Goal: Task Accomplishment & Management: Complete application form

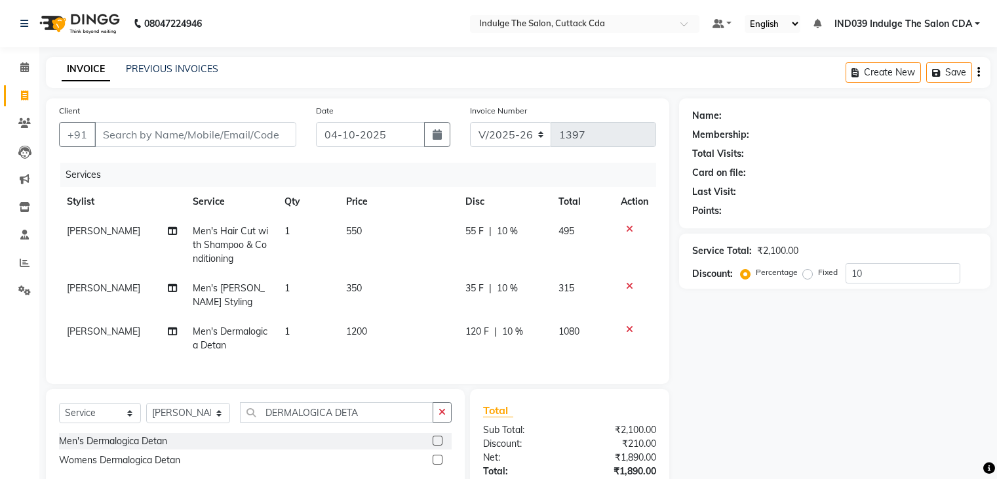
select select "7297"
select select "service"
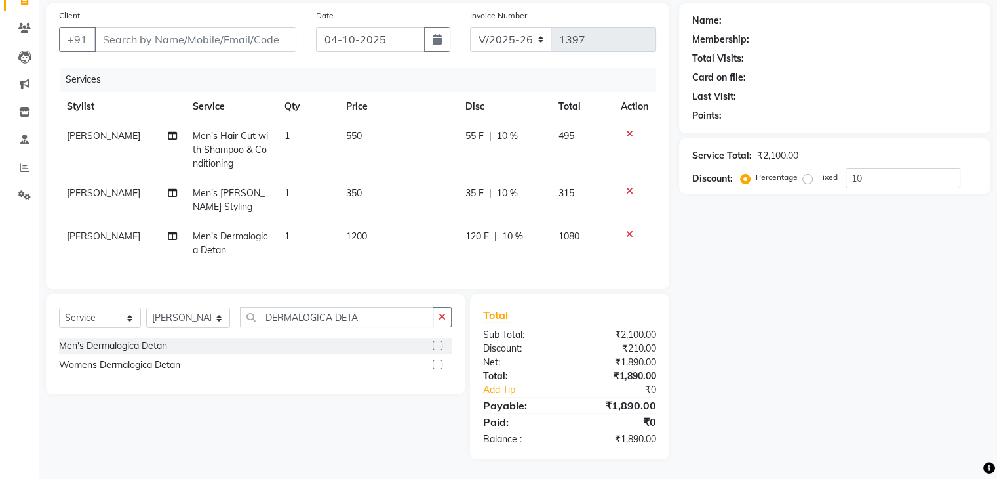
click at [627, 229] on icon at bounding box center [629, 233] width 7 height 9
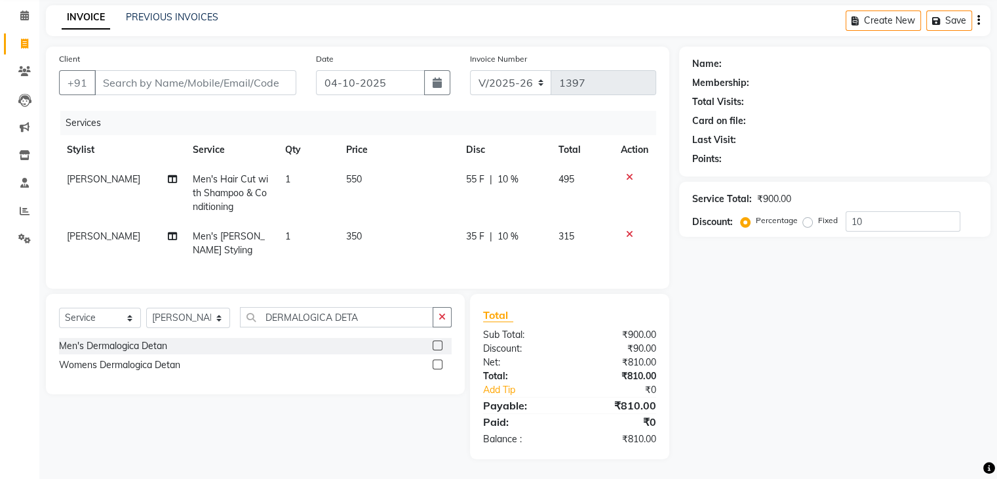
click at [626, 229] on icon at bounding box center [629, 233] width 7 height 9
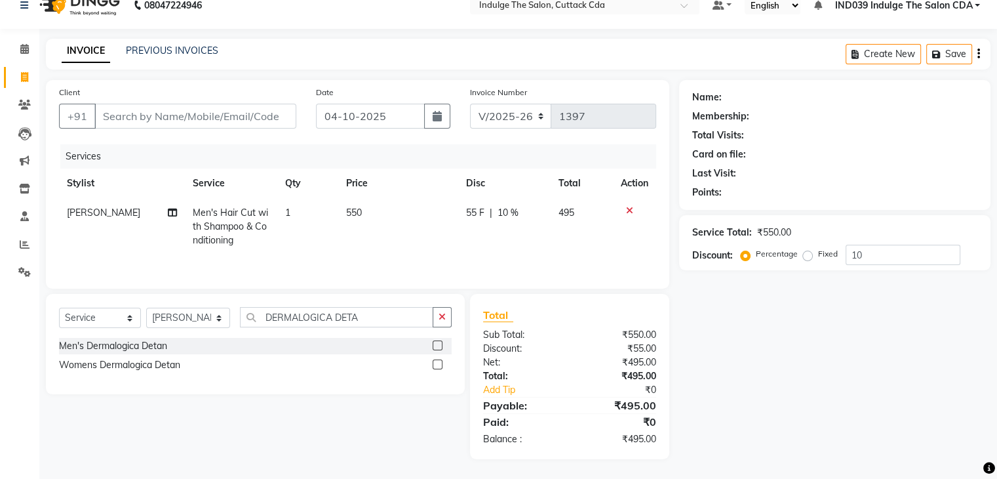
scroll to position [18, 0]
click at [205, 318] on select "Select Stylist [PERSON_NAME]( Therapist ) [PERSON_NAME] IND039 Indulge The Salo…" at bounding box center [188, 317] width 84 height 20
select select "86601"
click at [146, 308] on select "Select Stylist [PERSON_NAME]( Therapist ) [PERSON_NAME] IND039 Indulge The Salo…" at bounding box center [188, 317] width 84 height 20
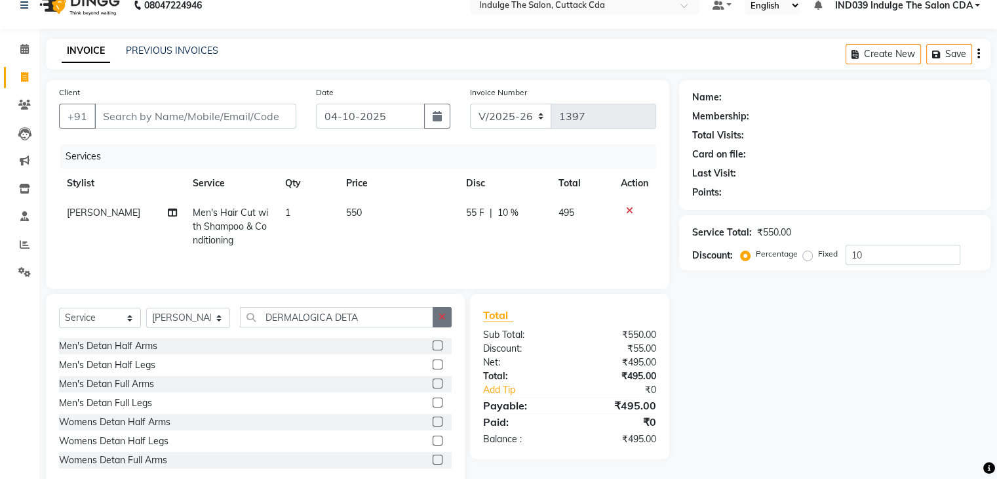
click at [438, 318] on button "button" at bounding box center [442, 317] width 19 height 20
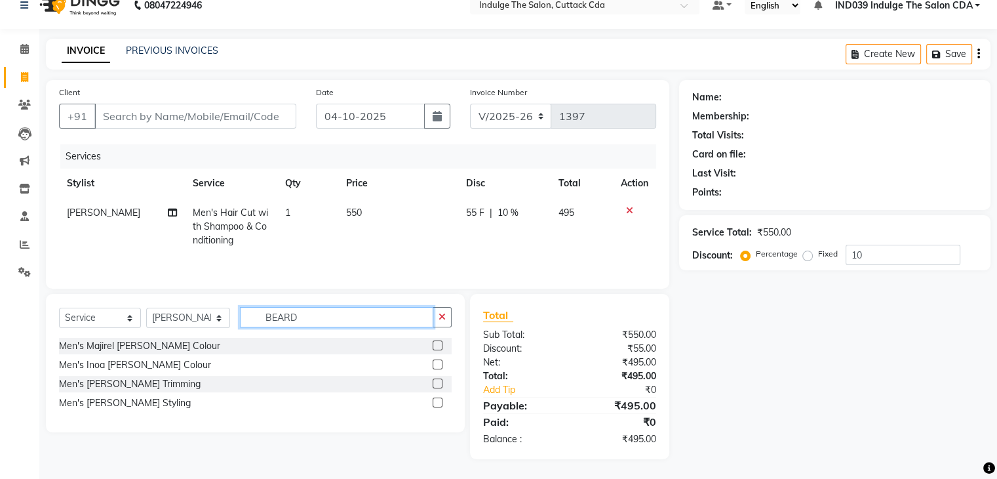
type input "BEARD"
click at [437, 403] on label at bounding box center [438, 402] width 10 height 10
click at [437, 403] on input "checkbox" at bounding box center [437, 403] width 9 height 9
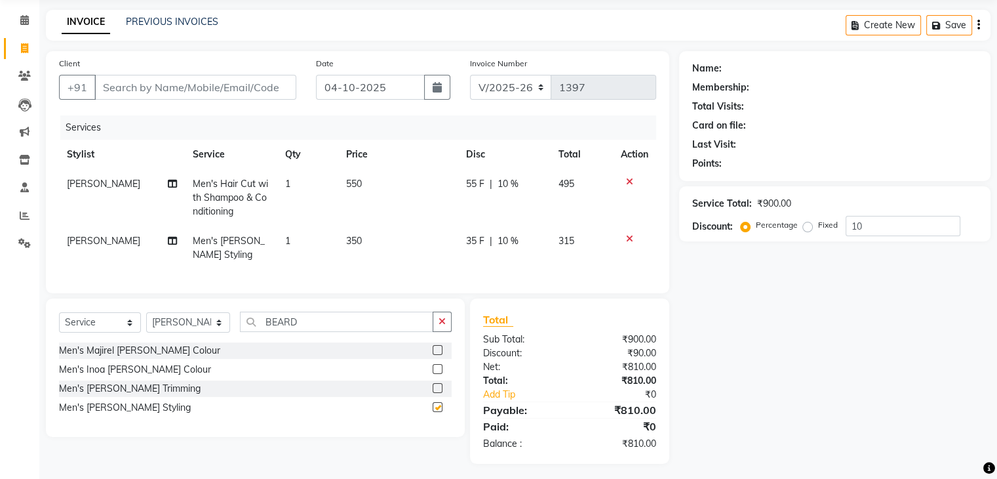
checkbox input "false"
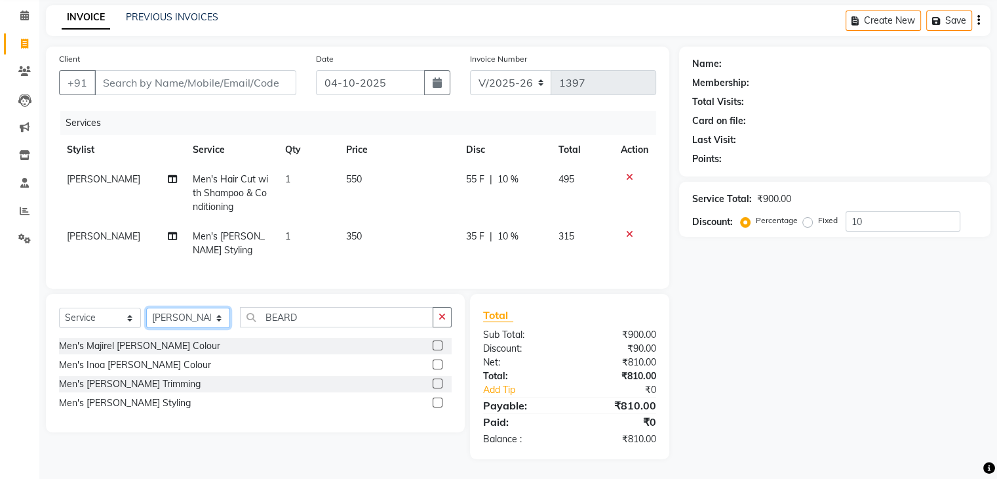
click at [189, 318] on select "Select Stylist [PERSON_NAME]( Therapist ) [PERSON_NAME] IND039 Indulge The Salo…" at bounding box center [188, 317] width 84 height 20
select select "91068"
click at [146, 307] on select "Select Stylist [PERSON_NAME]( Therapist ) [PERSON_NAME] IND039 Indulge The Salo…" at bounding box center [188, 317] width 84 height 20
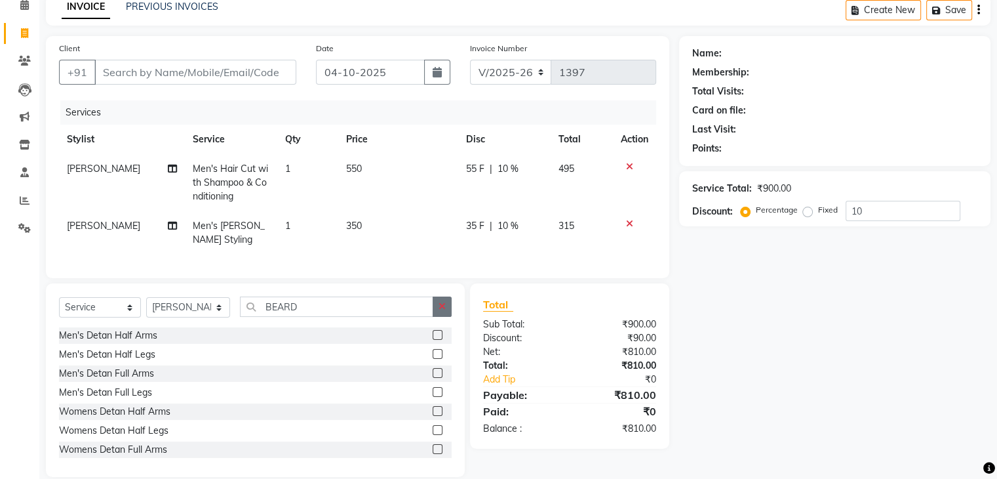
click at [440, 311] on icon "button" at bounding box center [442, 306] width 7 height 9
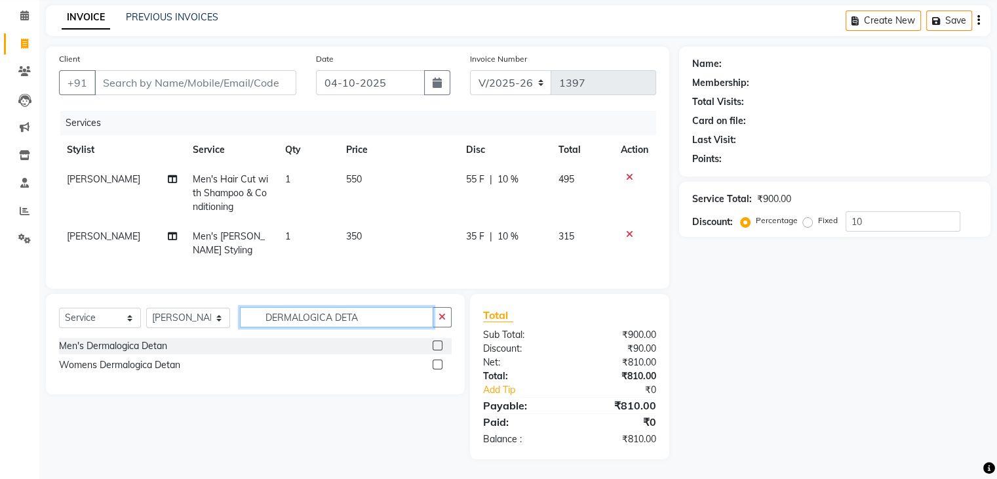
type input "DERMALOGICA DETA"
click at [435, 344] on label at bounding box center [438, 345] width 10 height 10
click at [435, 344] on input "checkbox" at bounding box center [437, 346] width 9 height 9
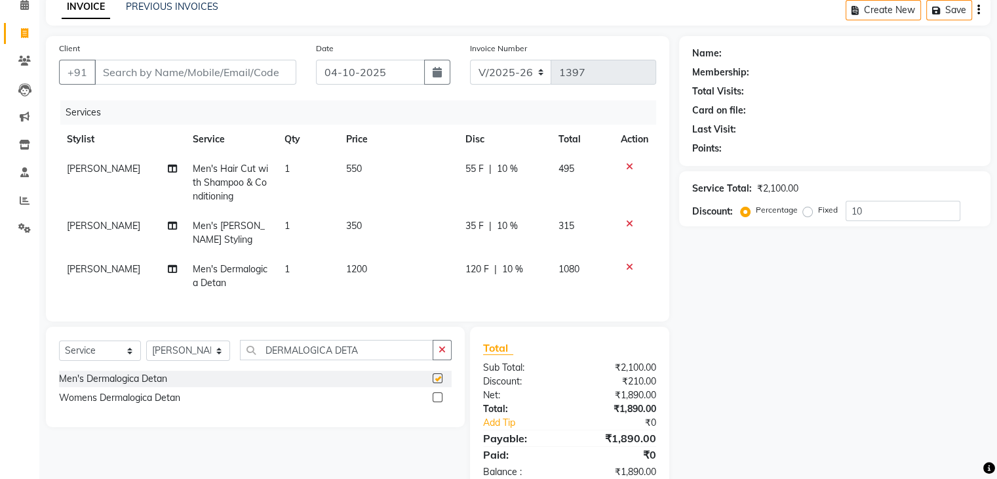
checkbox input "false"
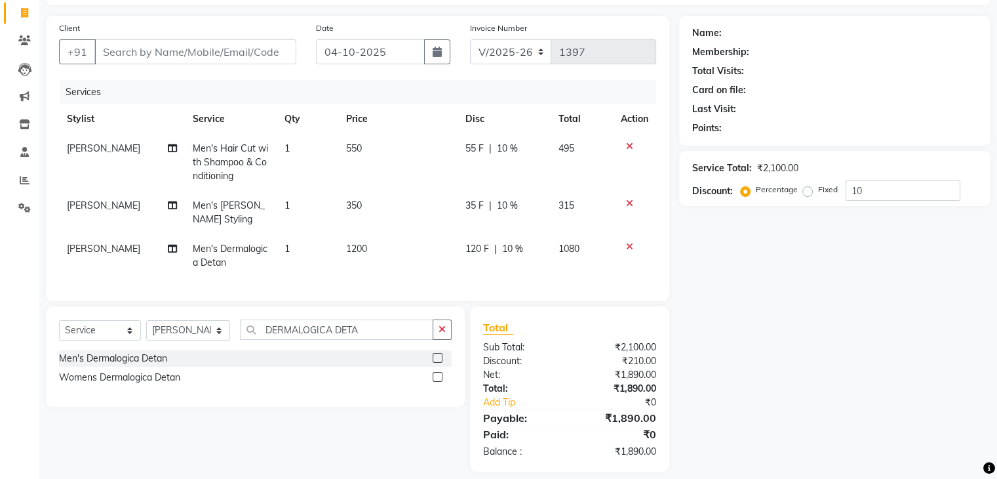
scroll to position [105, 0]
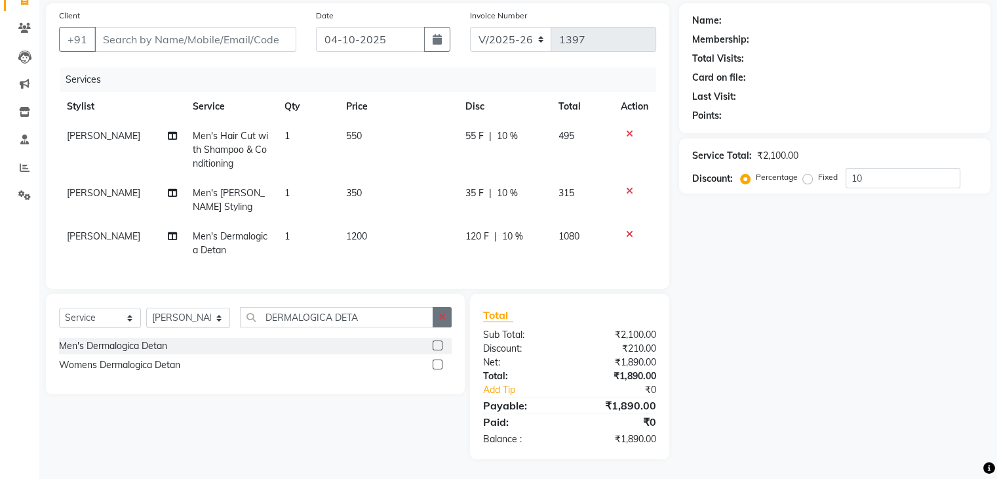
click at [439, 315] on icon "button" at bounding box center [442, 316] width 7 height 9
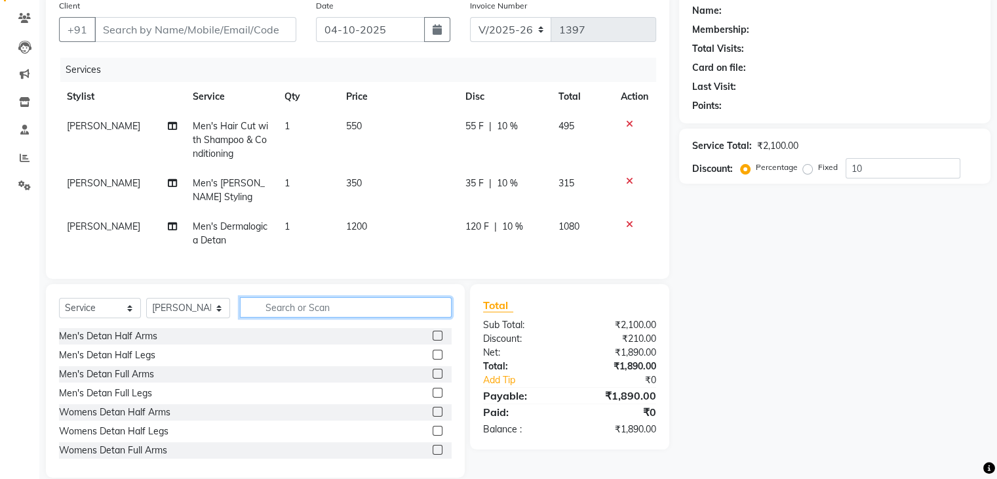
click at [358, 317] on input "text" at bounding box center [345, 307] width 211 height 20
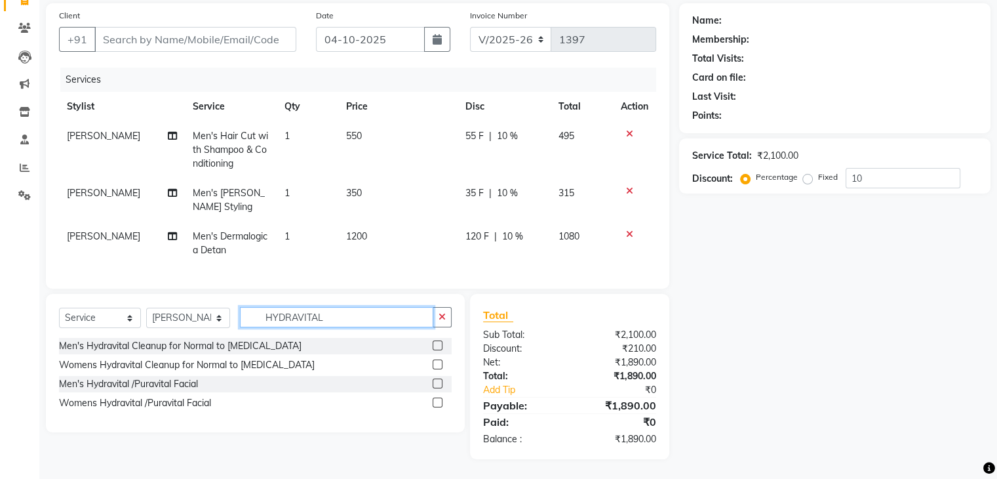
type input "HYDRAVITAL"
click at [437, 344] on label at bounding box center [438, 345] width 10 height 10
click at [437, 344] on input "checkbox" at bounding box center [437, 346] width 9 height 9
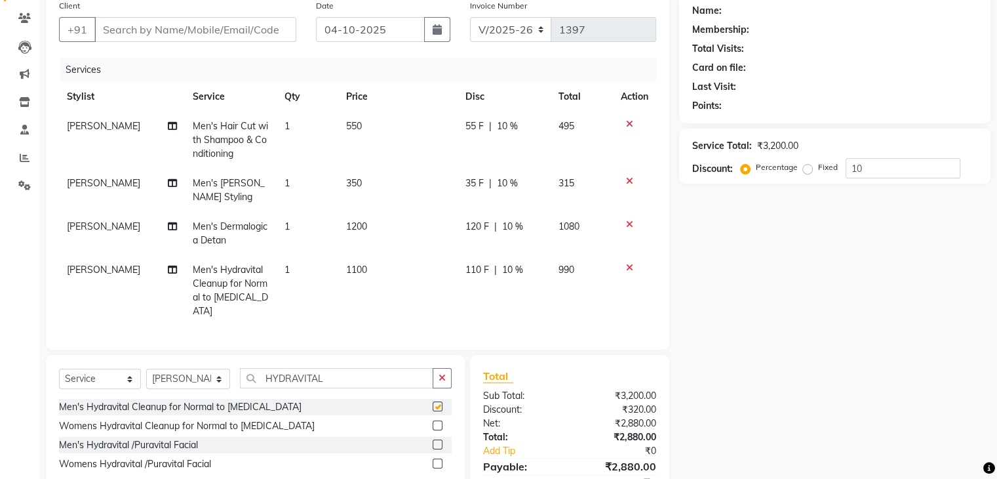
checkbox input "false"
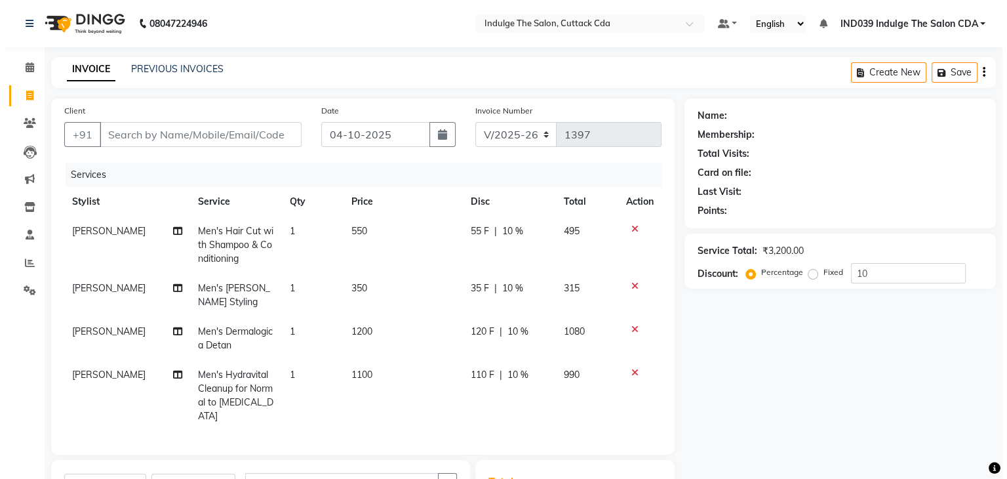
scroll to position [0, 0]
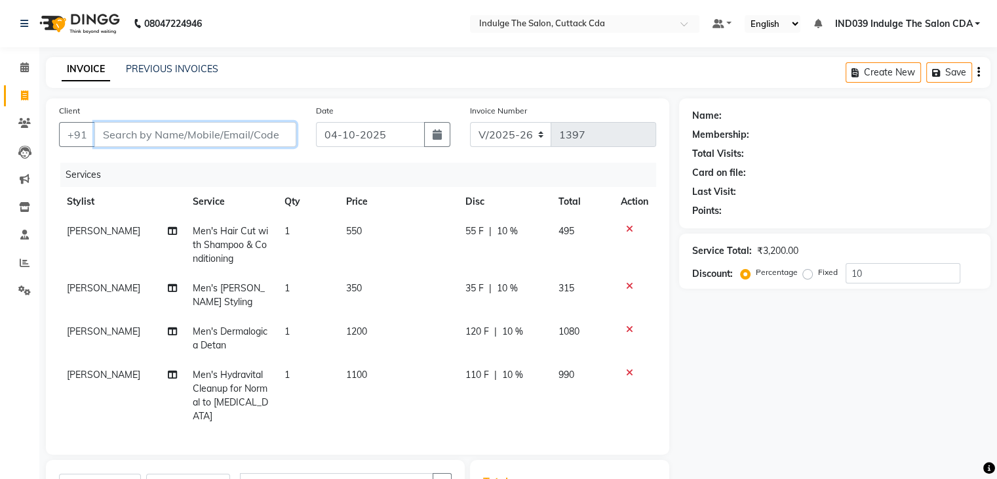
click at [146, 134] on input "Client" at bounding box center [195, 134] width 202 height 25
type input "7"
type input "0"
type input "7327861876"
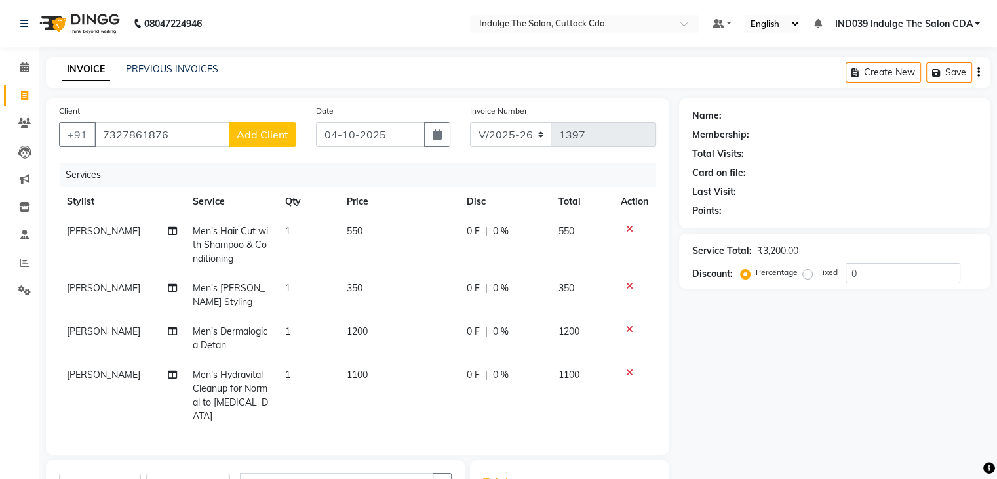
click at [246, 138] on span "Add Client" at bounding box center [263, 134] width 52 height 13
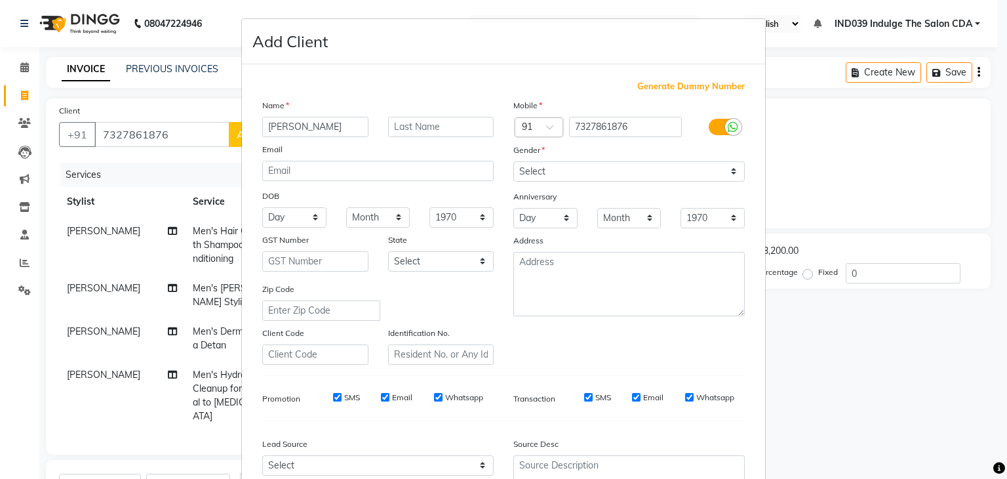
type input "[PERSON_NAME]"
type input "SAMAL"
click at [533, 167] on select "Select [DEMOGRAPHIC_DATA] [DEMOGRAPHIC_DATA] Other Prefer Not To Say" at bounding box center [628, 171] width 231 height 20
select select "[DEMOGRAPHIC_DATA]"
click at [513, 162] on select "Select [DEMOGRAPHIC_DATA] [DEMOGRAPHIC_DATA] Other Prefer Not To Say" at bounding box center [628, 171] width 231 height 20
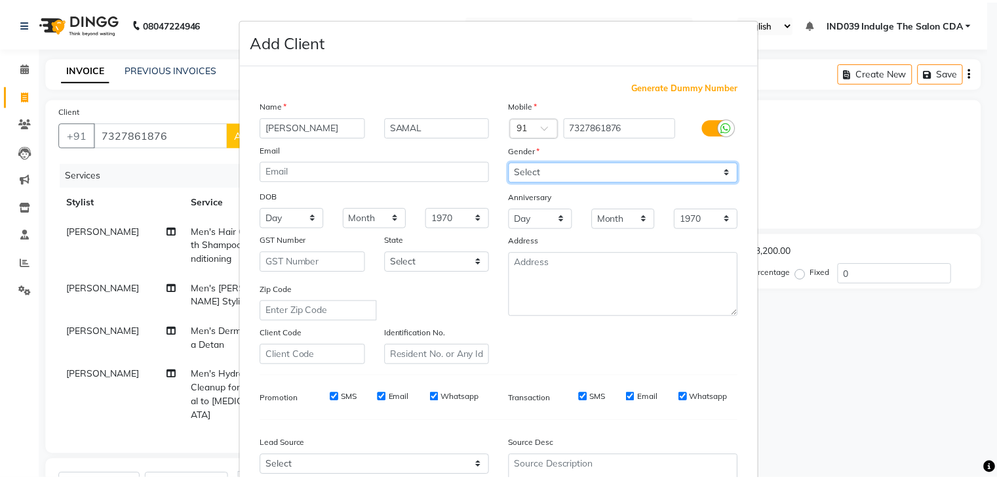
scroll to position [133, 0]
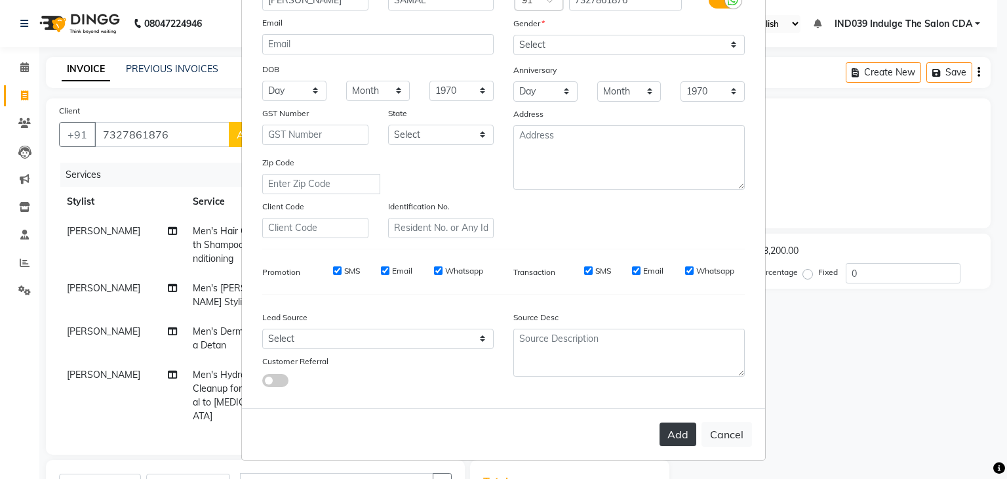
click at [673, 429] on button "Add" at bounding box center [677, 434] width 37 height 24
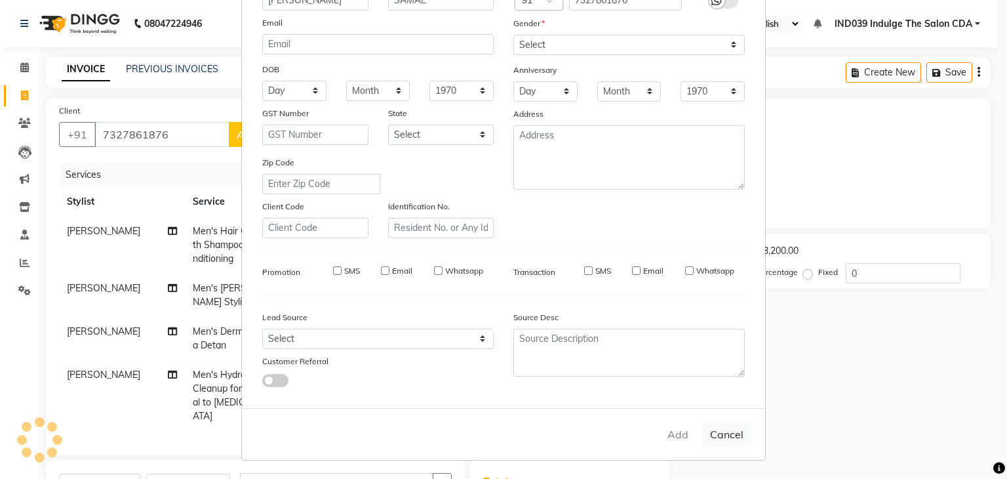
select select
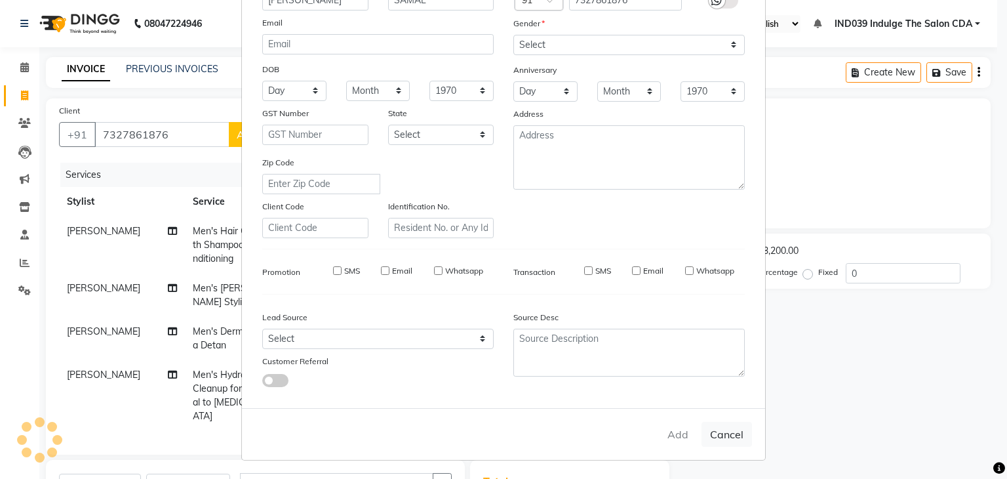
select select
checkbox input "false"
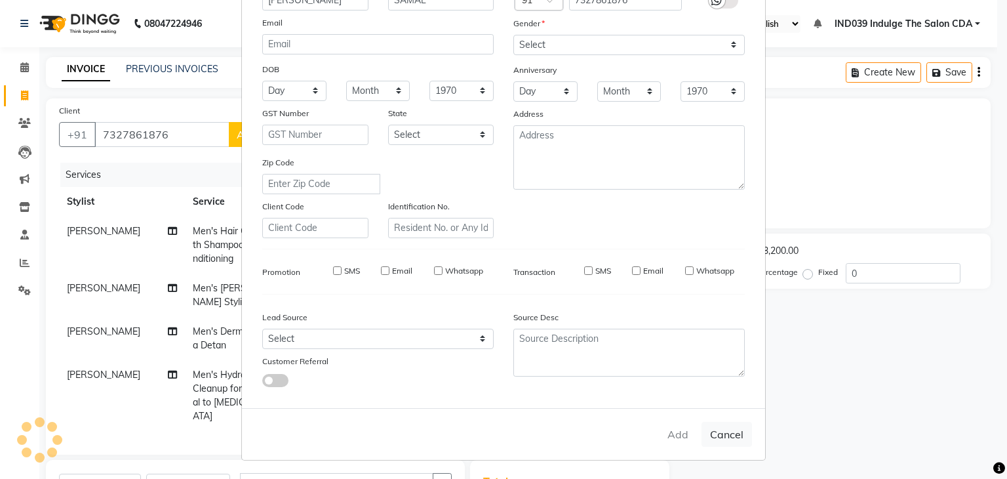
checkbox input "false"
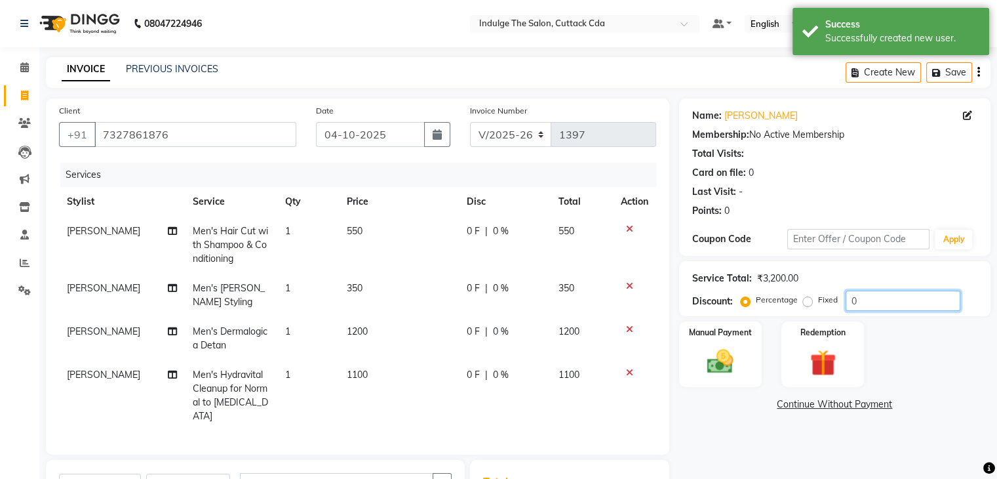
click at [886, 302] on input "0" at bounding box center [903, 300] width 115 height 20
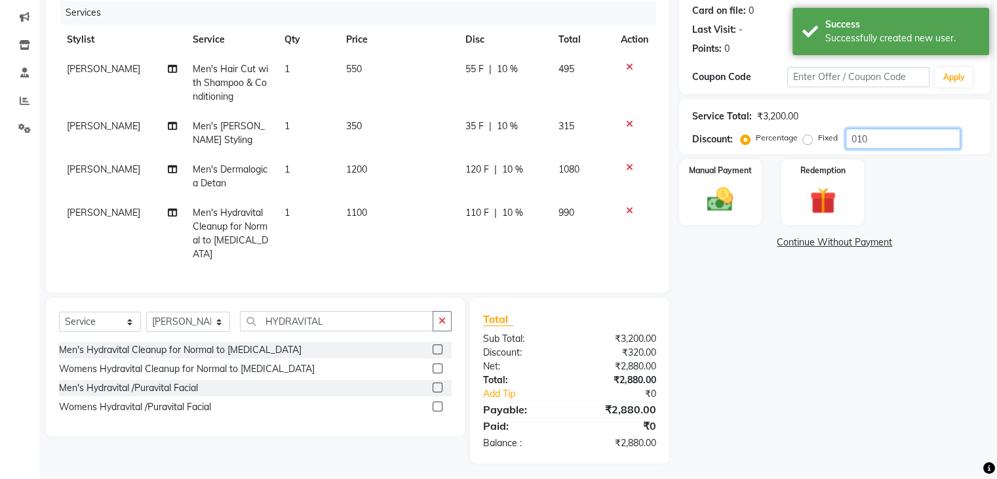
scroll to position [163, 0]
type input "010"
click at [733, 204] on img at bounding box center [720, 199] width 44 height 31
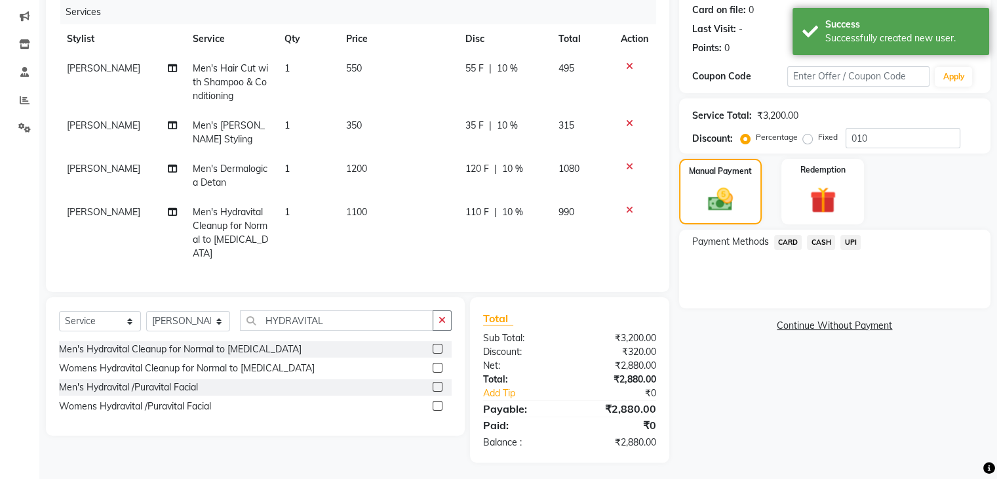
click at [853, 241] on span "UPI" at bounding box center [850, 242] width 20 height 15
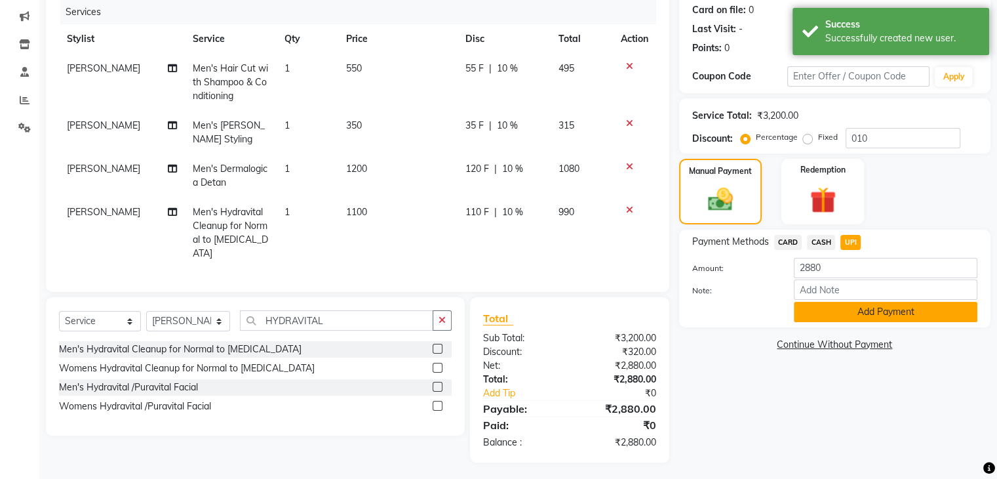
click at [880, 311] on button "Add Payment" at bounding box center [886, 312] width 184 height 20
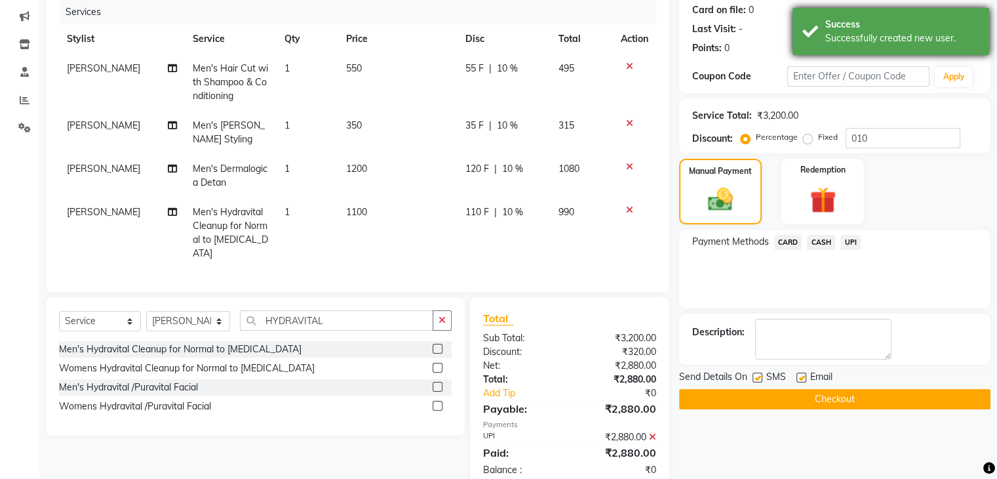
click at [886, 18] on div "Success" at bounding box center [902, 25] width 154 height 14
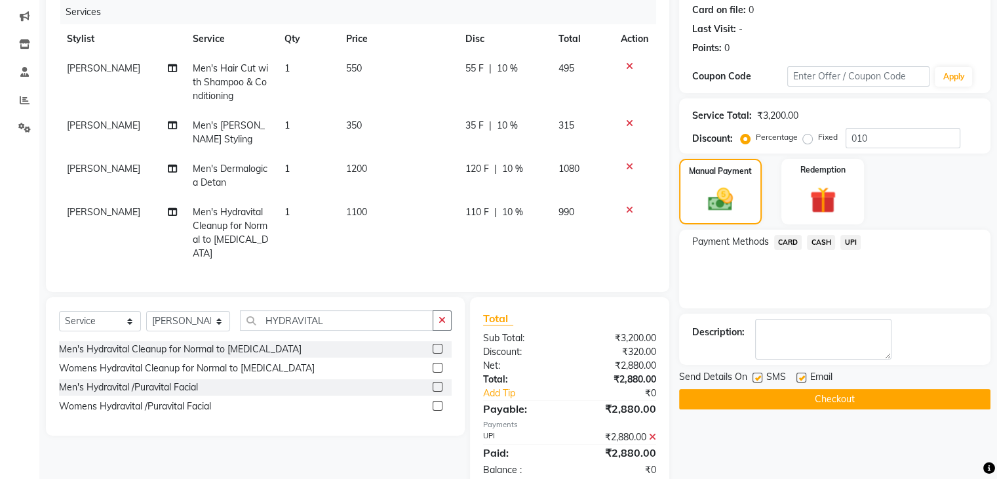
click at [878, 397] on button "Checkout" at bounding box center [834, 399] width 311 height 20
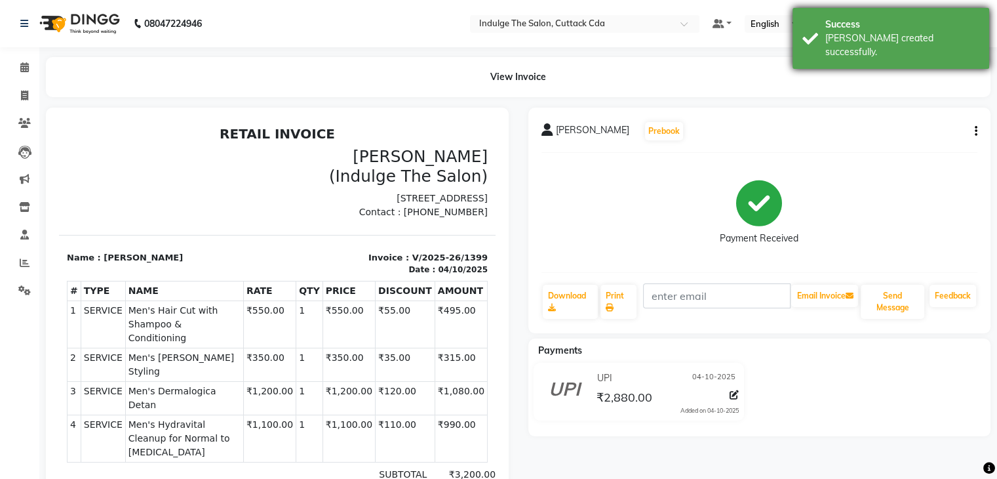
click at [899, 18] on div "Success" at bounding box center [902, 25] width 154 height 14
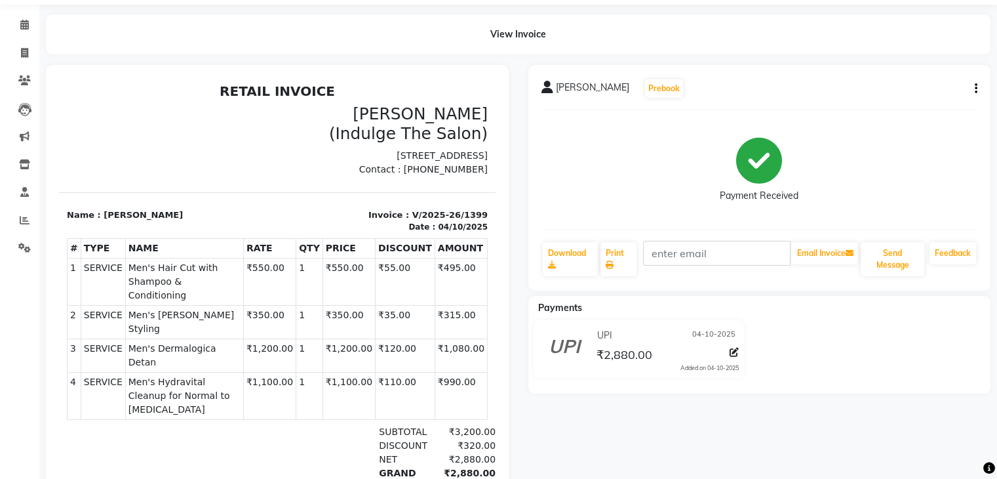
scroll to position [66, 0]
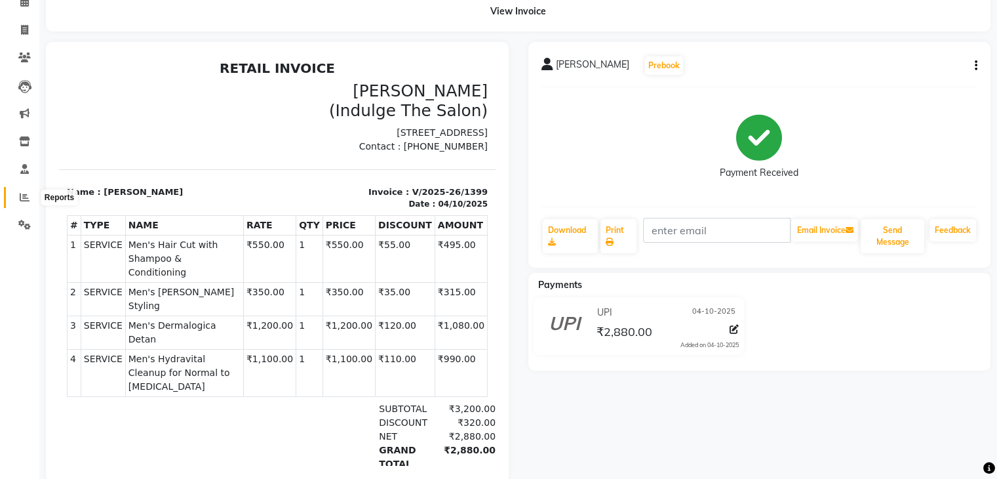
click at [21, 197] on icon at bounding box center [25, 197] width 10 height 10
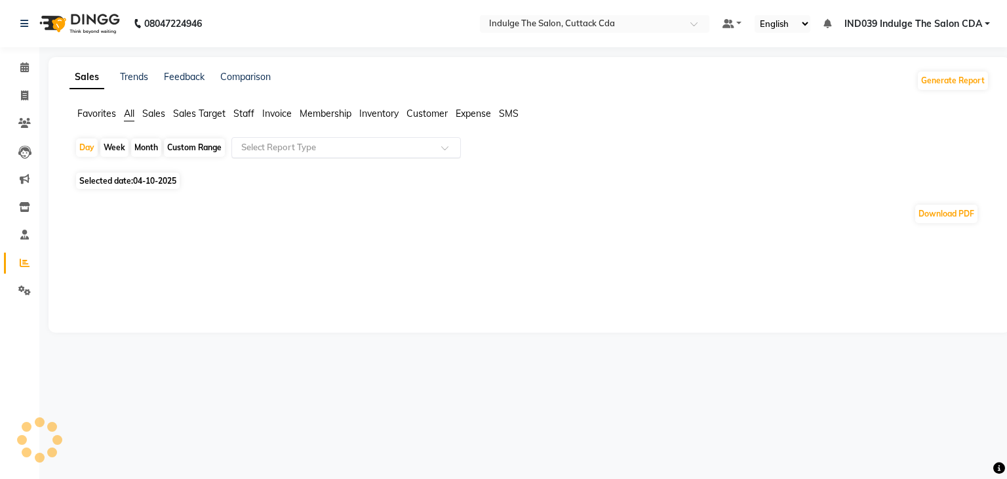
click at [288, 145] on input "text" at bounding box center [333, 147] width 189 height 13
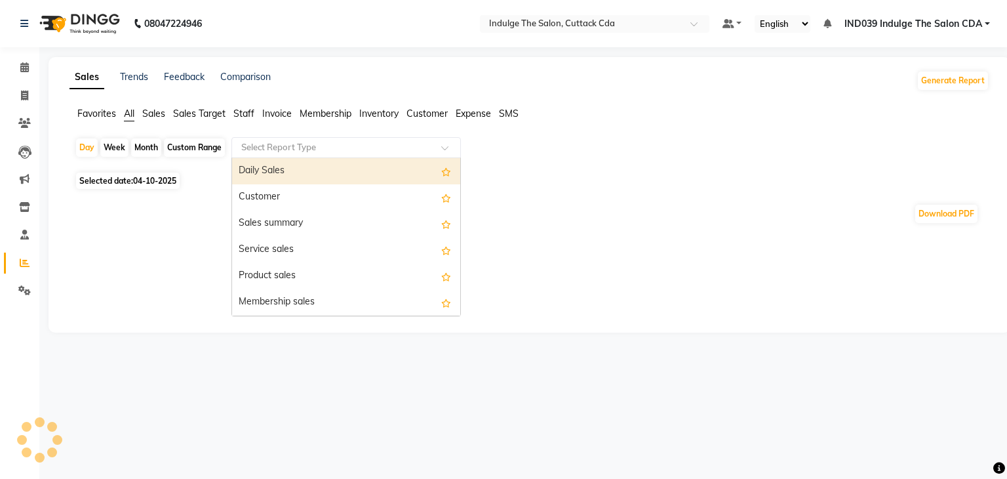
click at [297, 168] on div "Daily Sales" at bounding box center [346, 171] width 228 height 26
select select "full_report"
select select "csv"
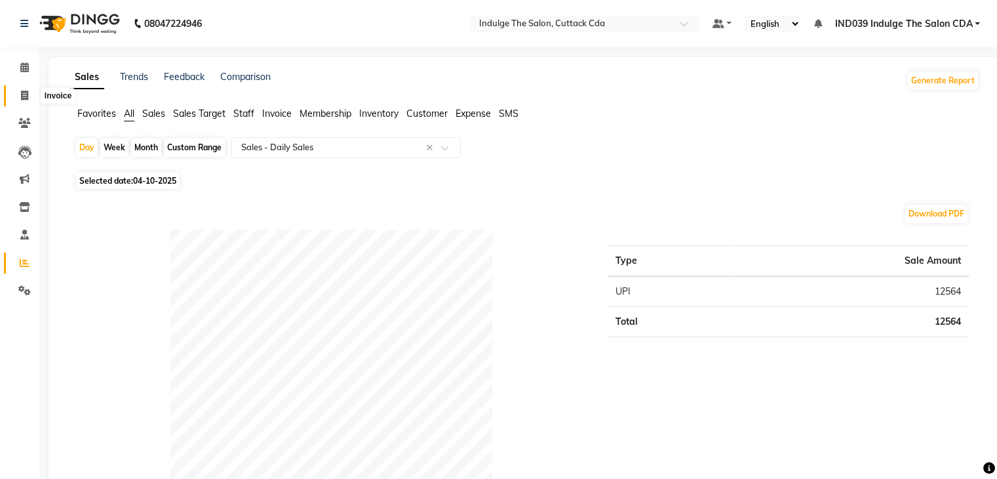
click at [24, 92] on icon at bounding box center [24, 95] width 7 height 10
select select "service"
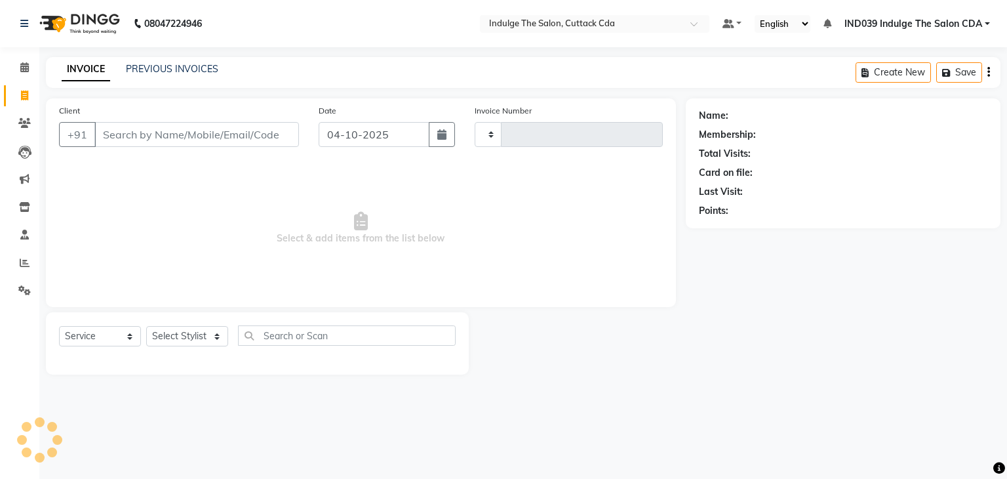
type input "1400"
select select "7297"
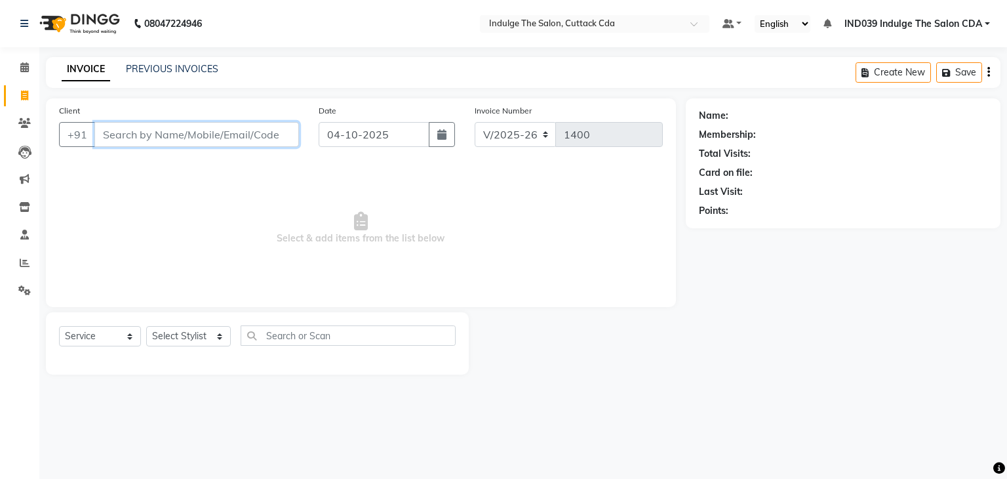
click at [217, 129] on input "Client" at bounding box center [196, 134] width 205 height 25
type input "7"
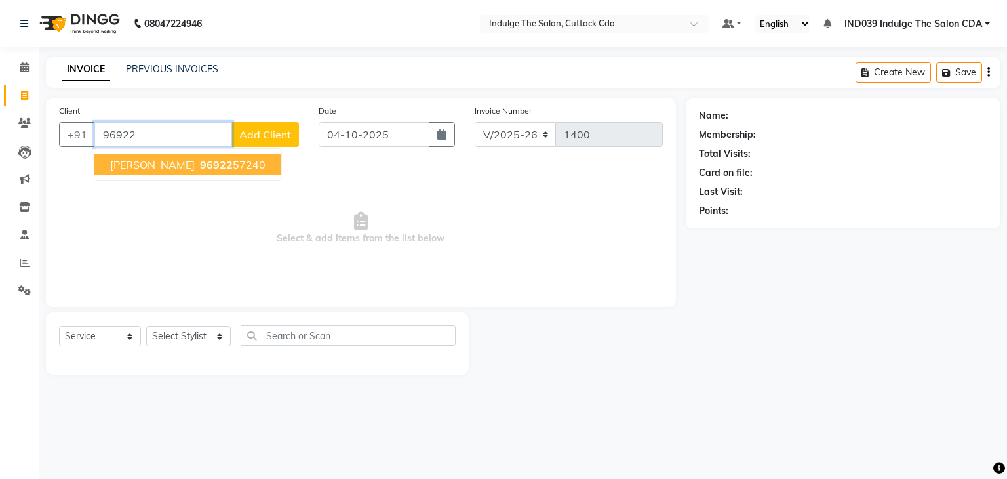
click at [221, 168] on ngb-highlight "96922 57240" at bounding box center [231, 164] width 68 height 13
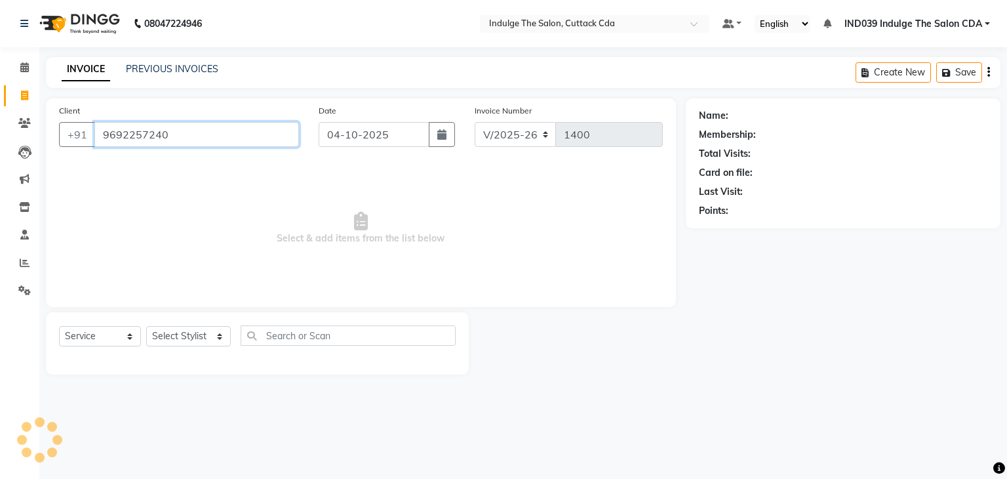
type input "9692257240"
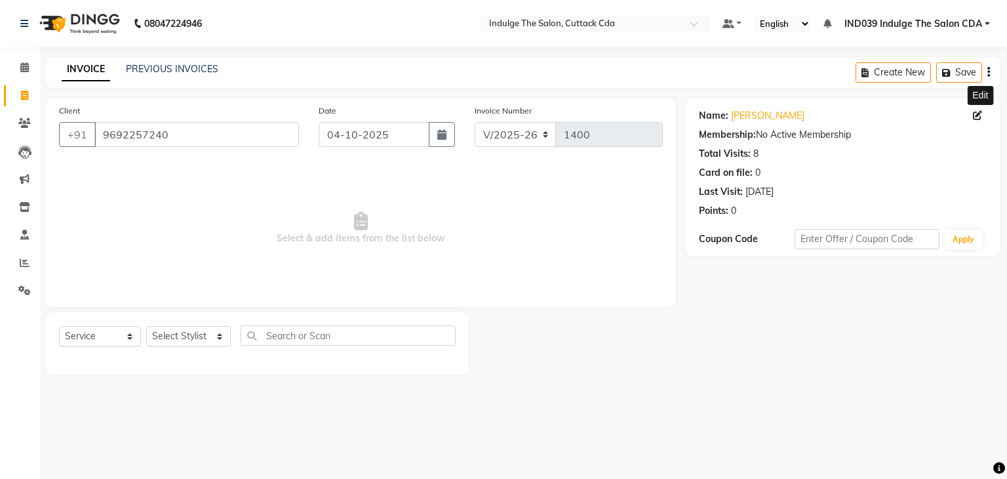
click at [976, 115] on icon at bounding box center [977, 115] width 9 height 9
select select "[DEMOGRAPHIC_DATA]"
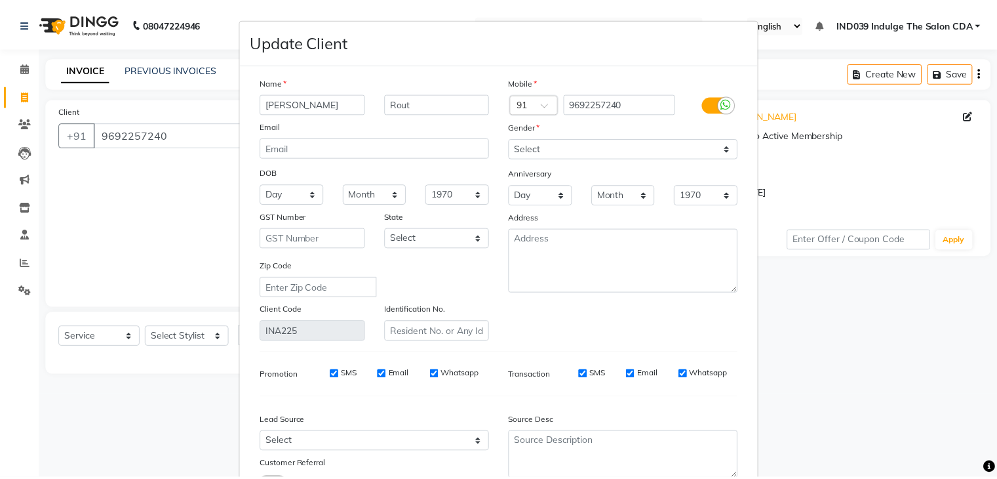
scroll to position [110, 0]
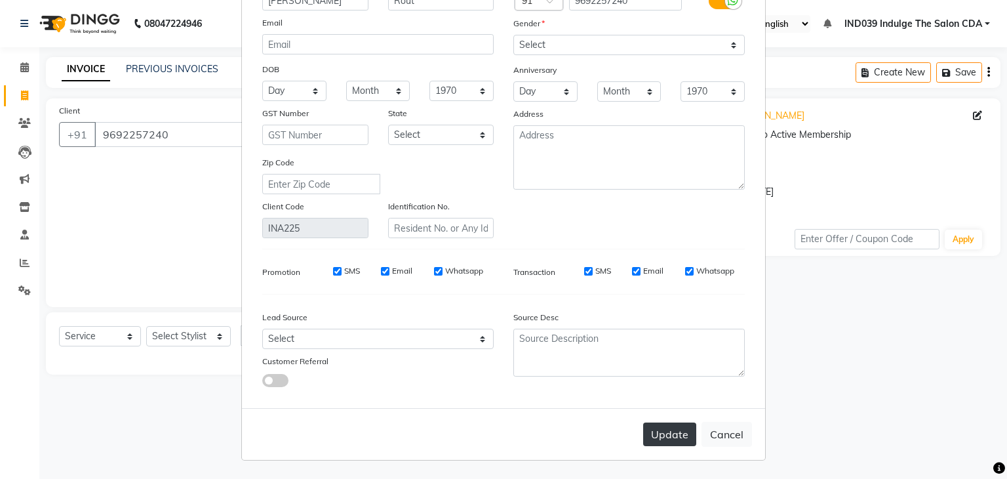
type input "[PERSON_NAME]"
click at [656, 436] on button "Update" at bounding box center [669, 434] width 53 height 24
select select
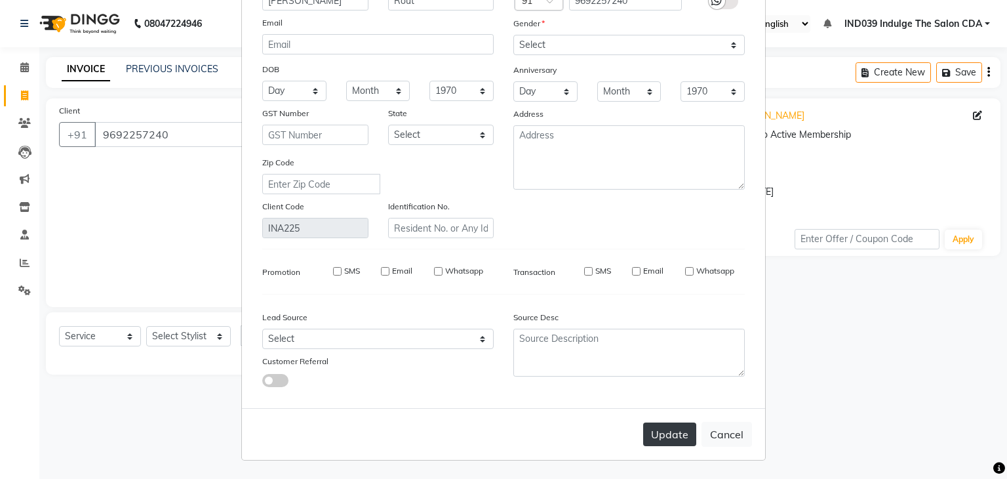
select select
checkbox input "false"
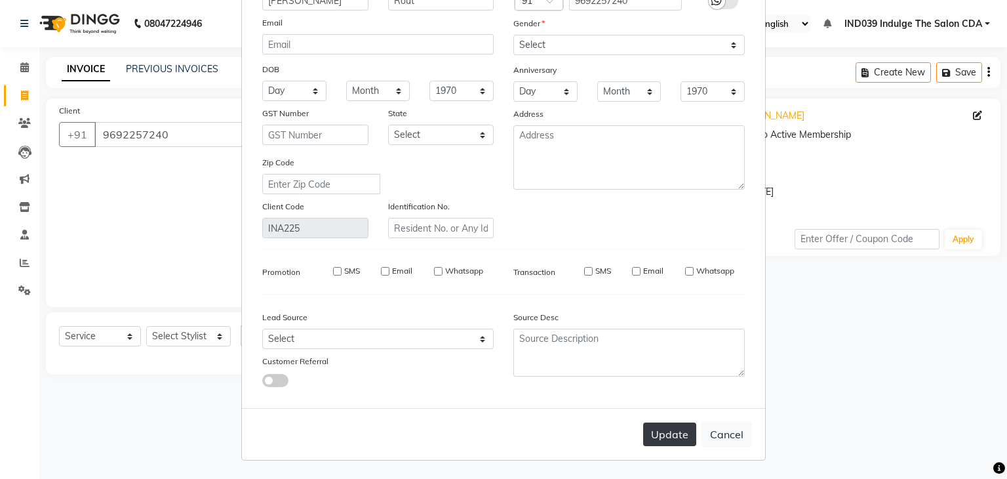
checkbox input "false"
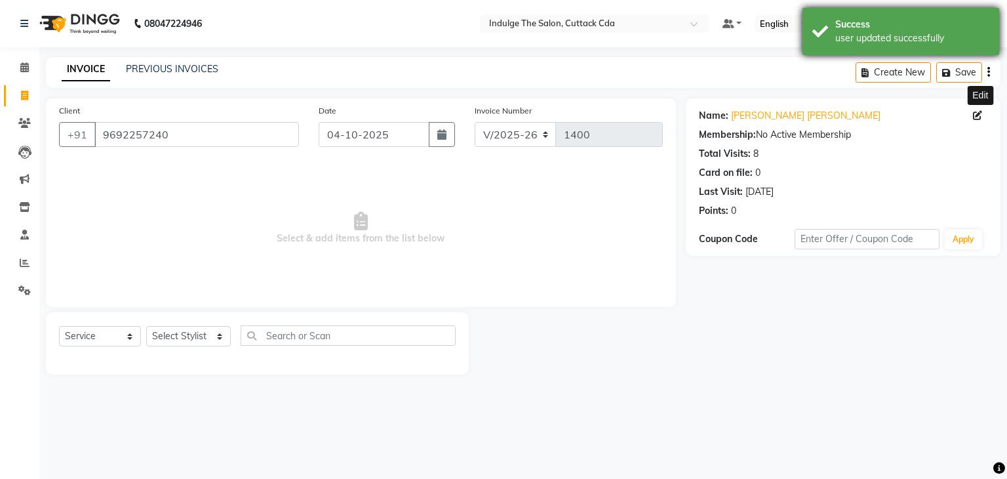
click at [891, 24] on div "Success" at bounding box center [912, 25] width 154 height 14
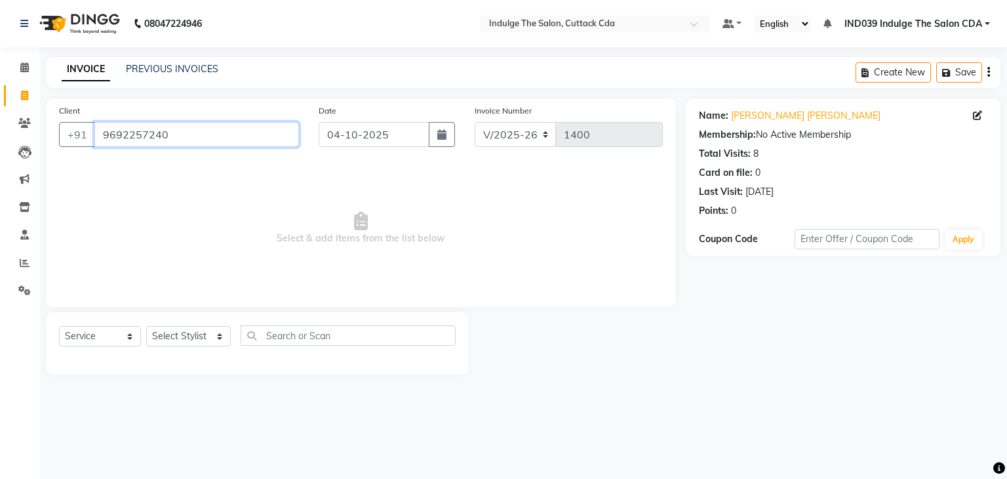
click at [182, 134] on input "9692257240" at bounding box center [196, 134] width 205 height 25
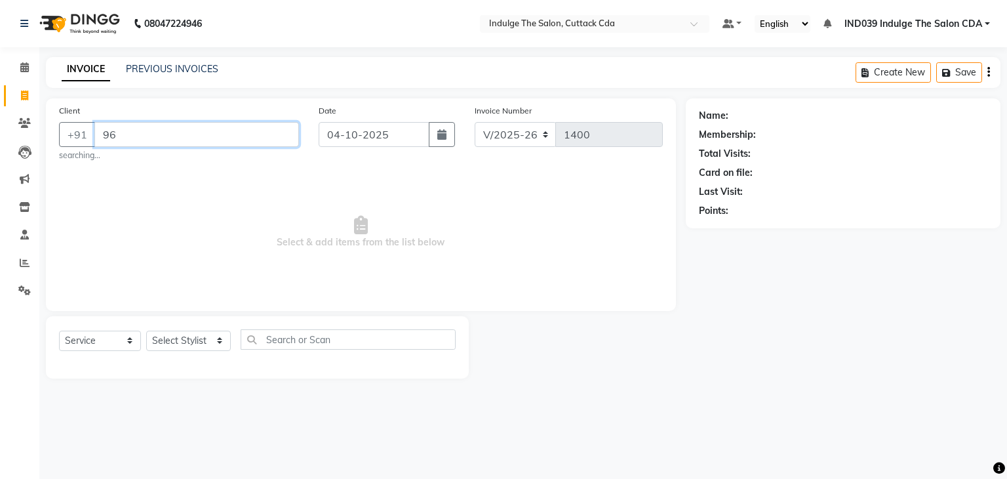
type input "9"
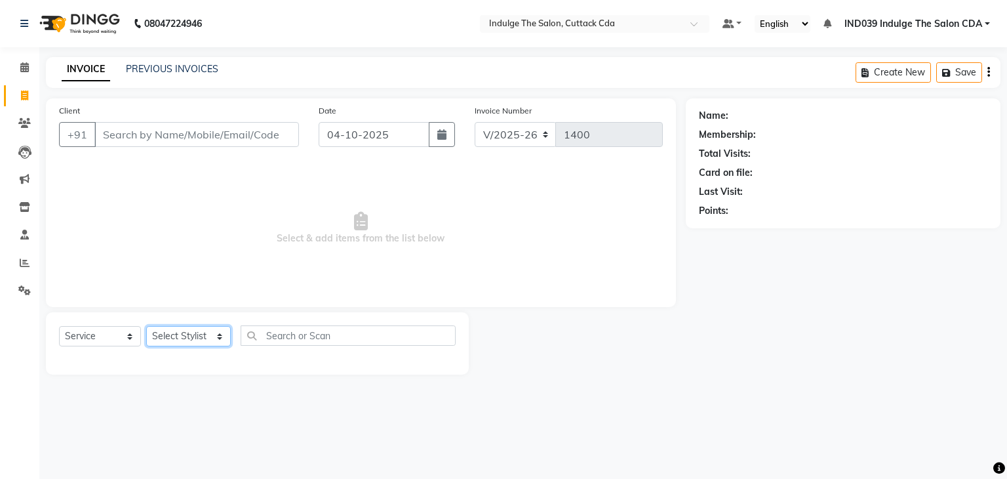
click at [197, 338] on select "Select Stylist [PERSON_NAME]( Therapist ) [PERSON_NAME] IND039 Indulge The Salo…" at bounding box center [188, 336] width 85 height 20
click at [146, 326] on select "Select Stylist [PERSON_NAME]( Therapist ) [PERSON_NAME] IND039 Indulge The Salo…" at bounding box center [188, 336] width 85 height 20
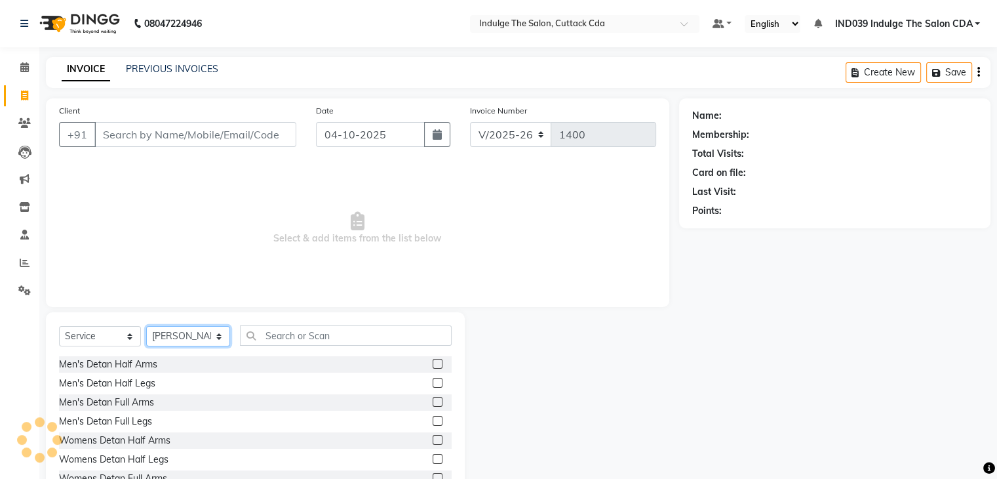
click at [182, 332] on select "Select Stylist [PERSON_NAME]( Therapist ) [PERSON_NAME] IND039 Indulge The Salo…" at bounding box center [188, 336] width 84 height 20
select select "86601"
click at [146, 326] on select "Select Stylist [PERSON_NAME]( Therapist ) [PERSON_NAME] IND039 Indulge The Salo…" at bounding box center [188, 336] width 84 height 20
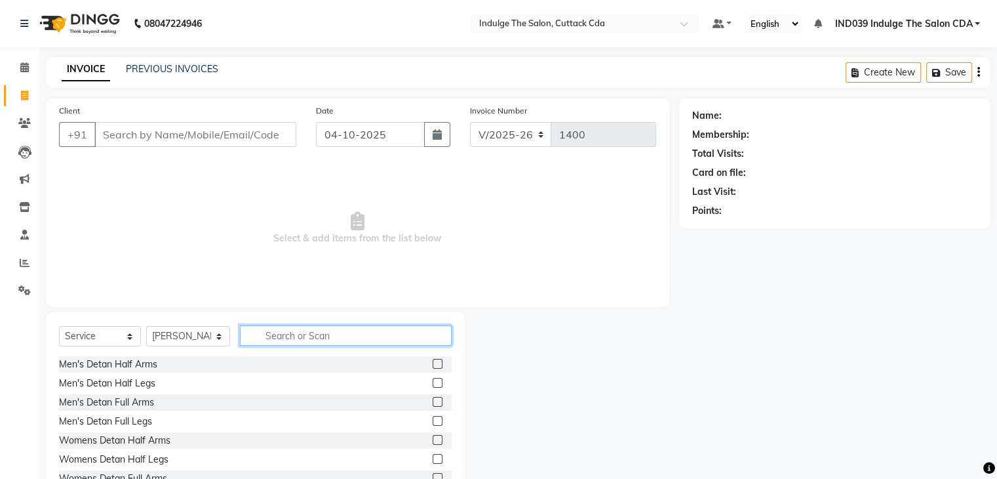
click at [318, 336] on input "text" at bounding box center [345, 335] width 211 height 20
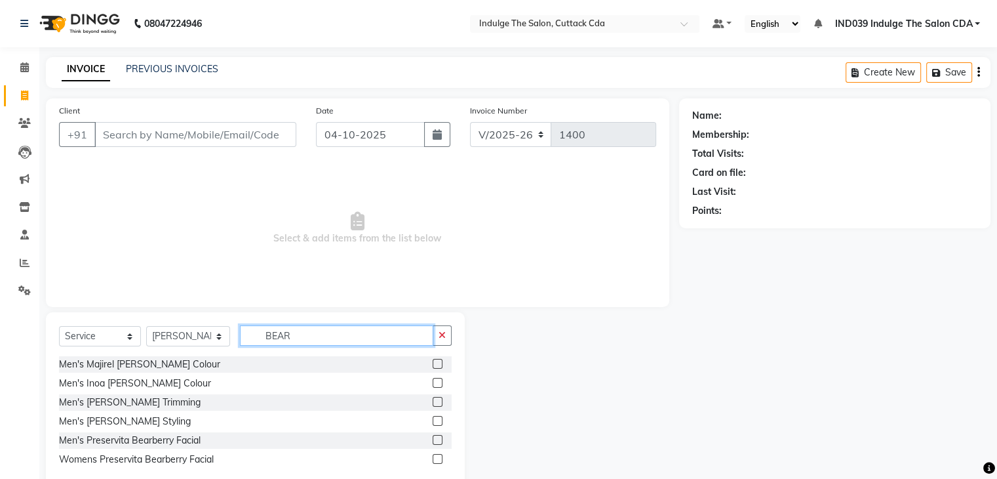
type input "BEAR"
drag, startPoint x: 435, startPoint y: 420, endPoint x: 437, endPoint y: 370, distance: 49.9
click at [435, 420] on label at bounding box center [438, 421] width 10 height 10
click at [435, 420] on input "checkbox" at bounding box center [437, 421] width 9 height 9
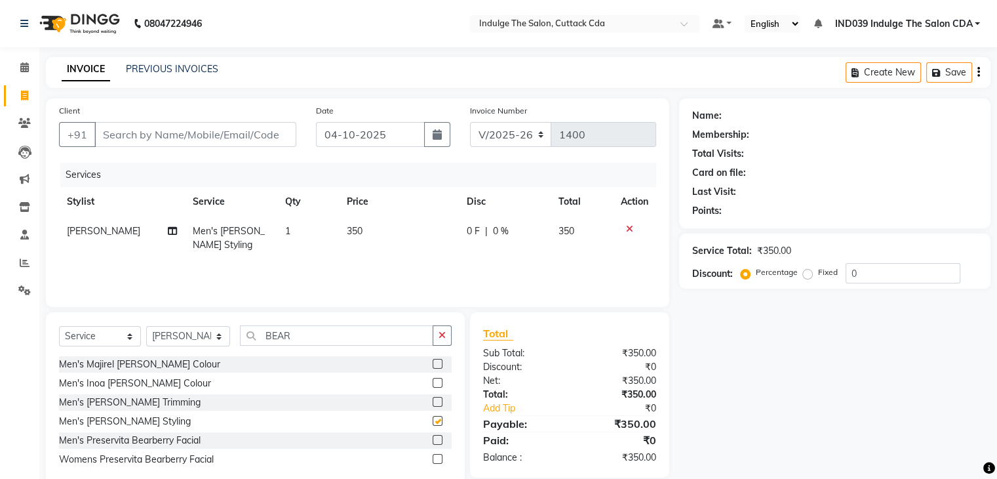
checkbox input "false"
drag, startPoint x: 199, startPoint y: 344, endPoint x: 197, endPoint y: 336, distance: 8.0
click at [199, 344] on select "Select Stylist [PERSON_NAME]( Therapist ) [PERSON_NAME] IND039 Indulge The Salo…" at bounding box center [188, 336] width 84 height 20
select select "67880"
click at [146, 326] on select "Select Stylist [PERSON_NAME]( Therapist ) [PERSON_NAME] IND039 Indulge The Salo…" at bounding box center [188, 336] width 84 height 20
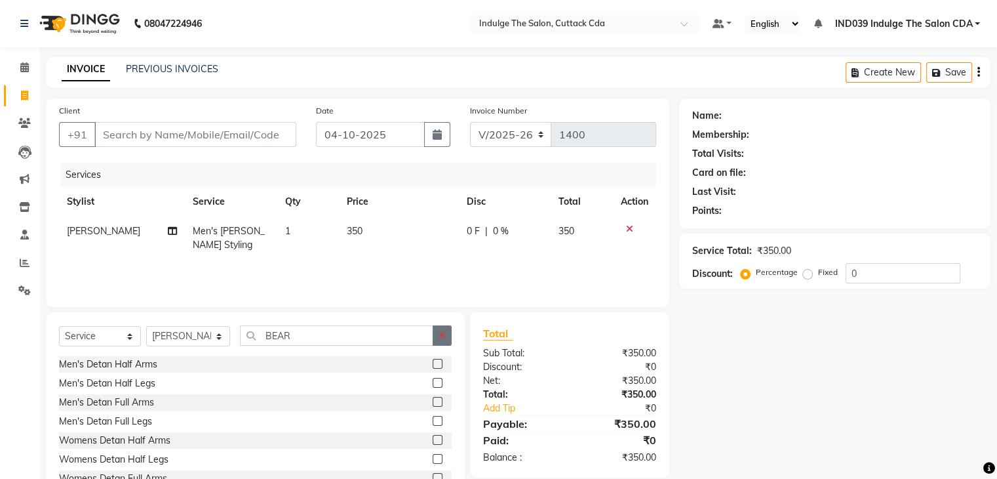
click at [442, 326] on button "button" at bounding box center [442, 335] width 19 height 20
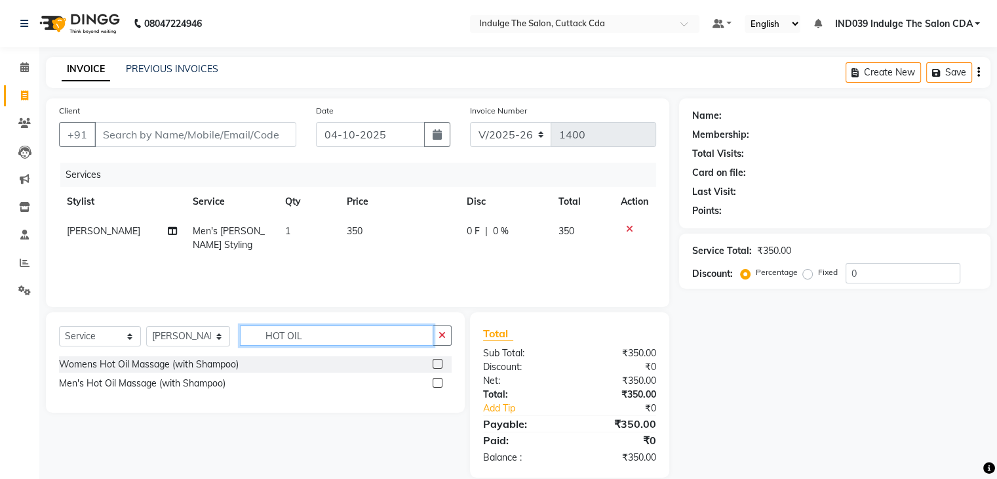
type input "HOT OIL"
click at [437, 380] on label at bounding box center [438, 383] width 10 height 10
click at [437, 380] on input "checkbox" at bounding box center [437, 383] width 9 height 9
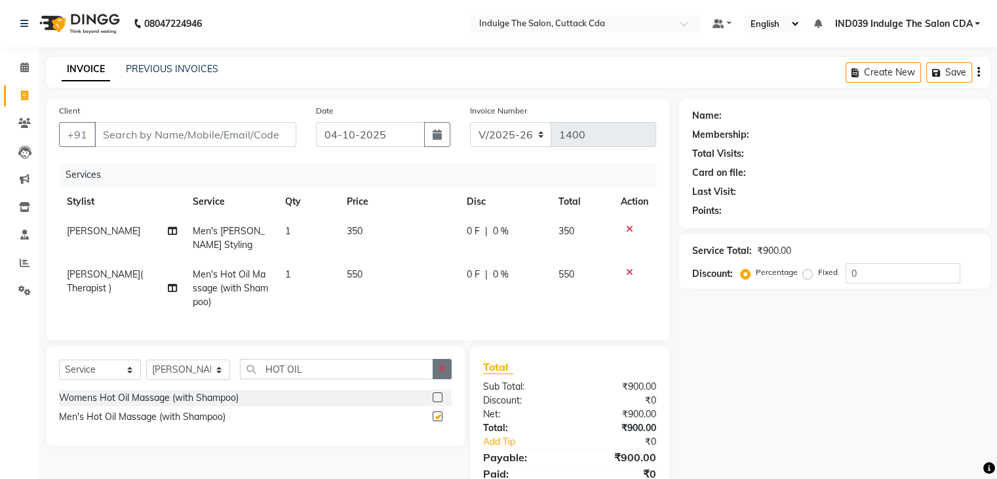
checkbox input "false"
click at [441, 373] on icon "button" at bounding box center [442, 368] width 7 height 9
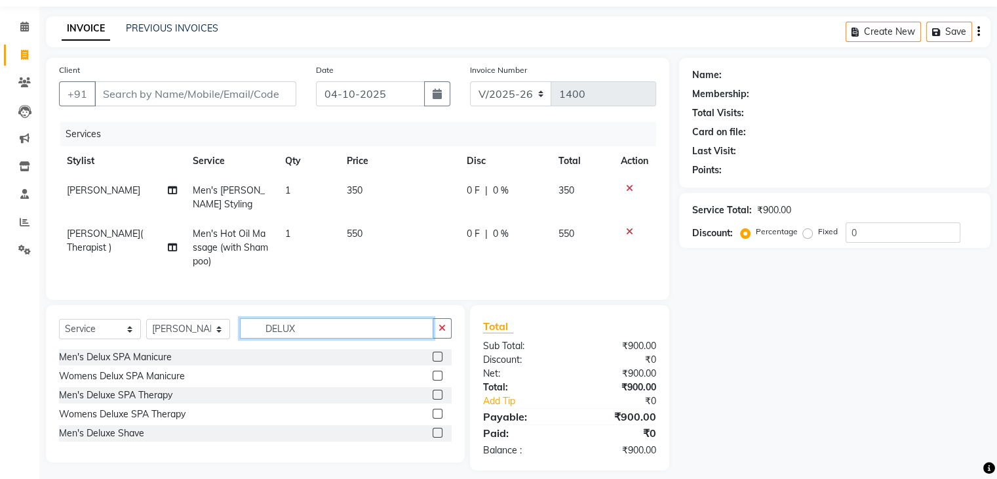
scroll to position [62, 0]
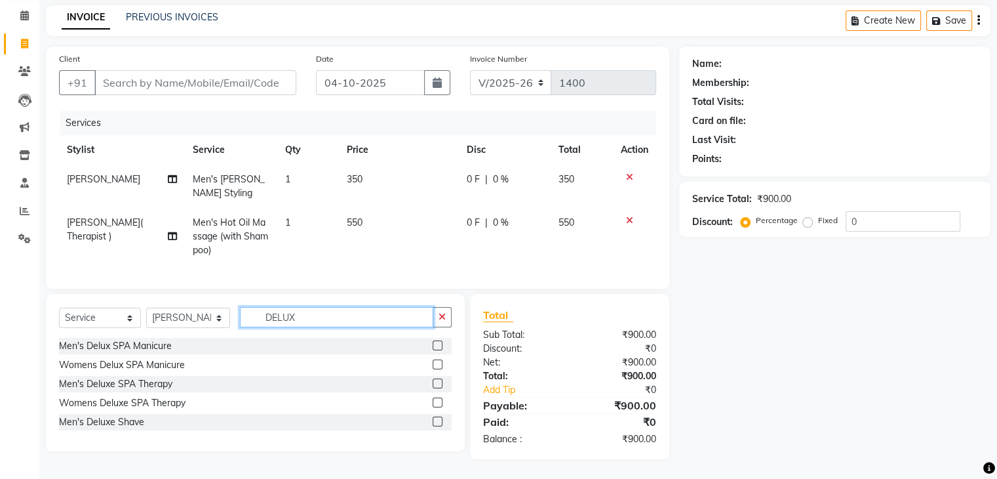
type input "DELUX"
click at [437, 382] on label at bounding box center [438, 383] width 10 height 10
click at [437, 382] on input "checkbox" at bounding box center [437, 384] width 9 height 9
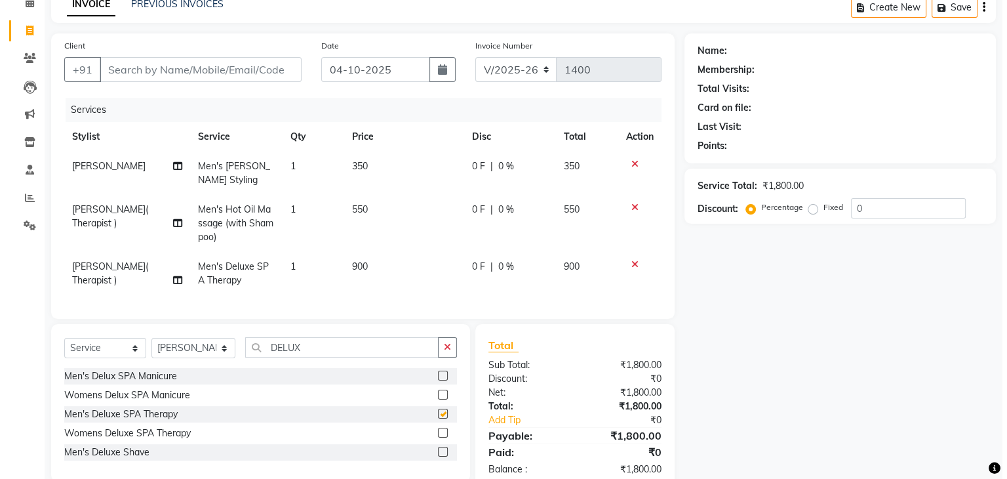
scroll to position [105, 0]
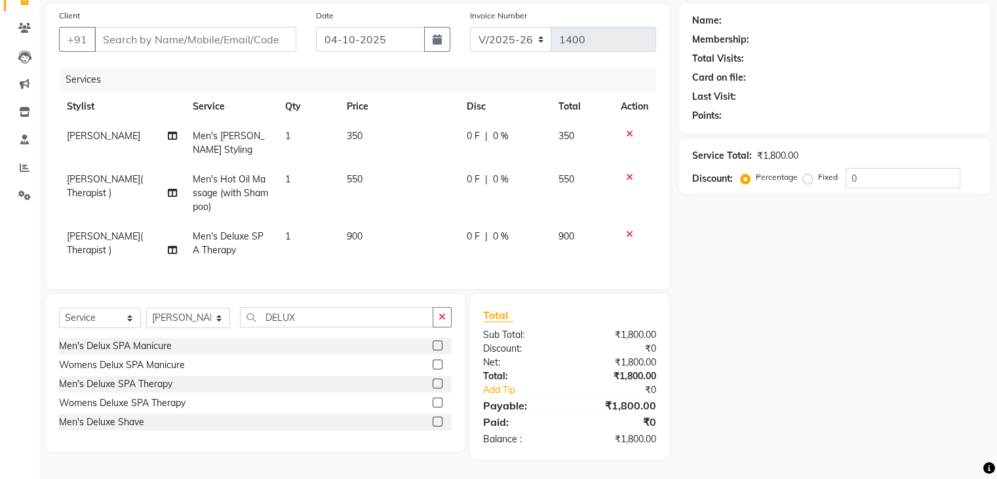
checkbox input "false"
click at [881, 168] on input "0" at bounding box center [903, 178] width 115 height 20
type input "010"
click at [197, 27] on input "Client" at bounding box center [195, 39] width 202 height 25
type input "9"
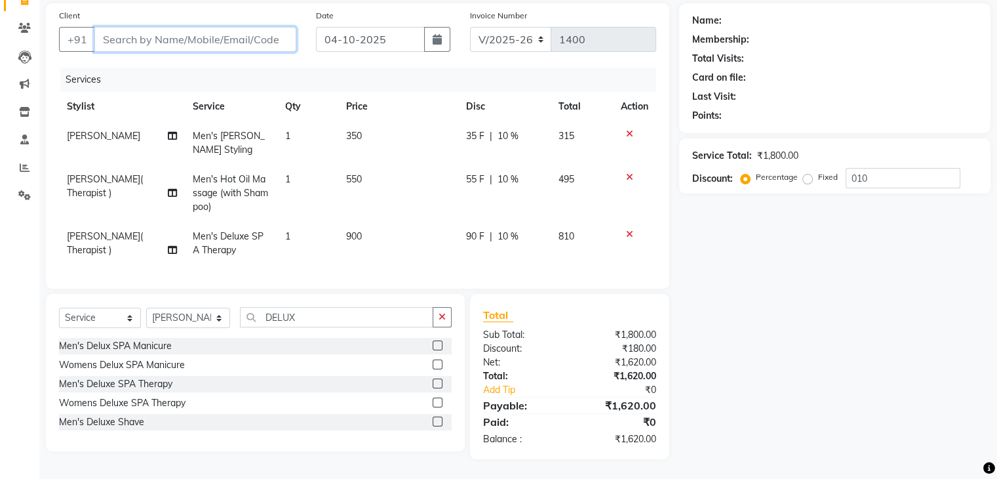
type input "0"
type input "9900834041"
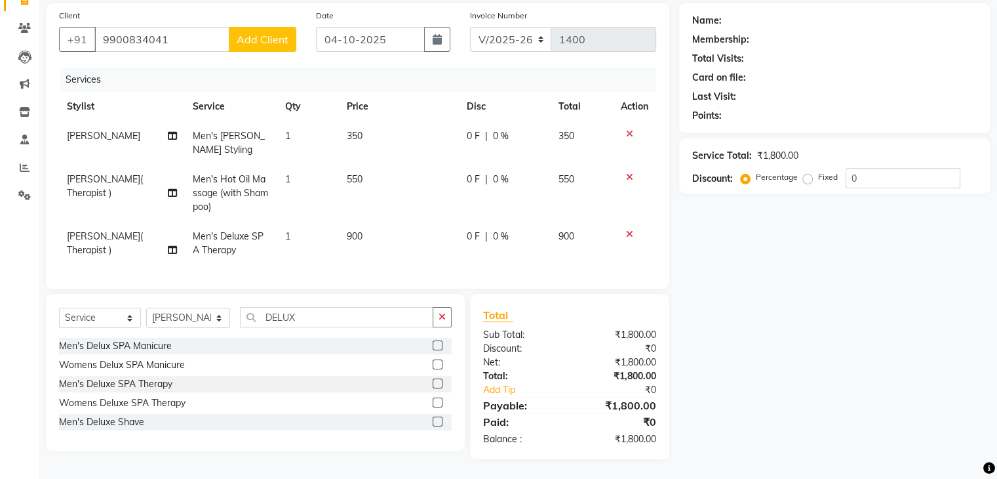
click at [260, 33] on span "Add Client" at bounding box center [263, 39] width 52 height 13
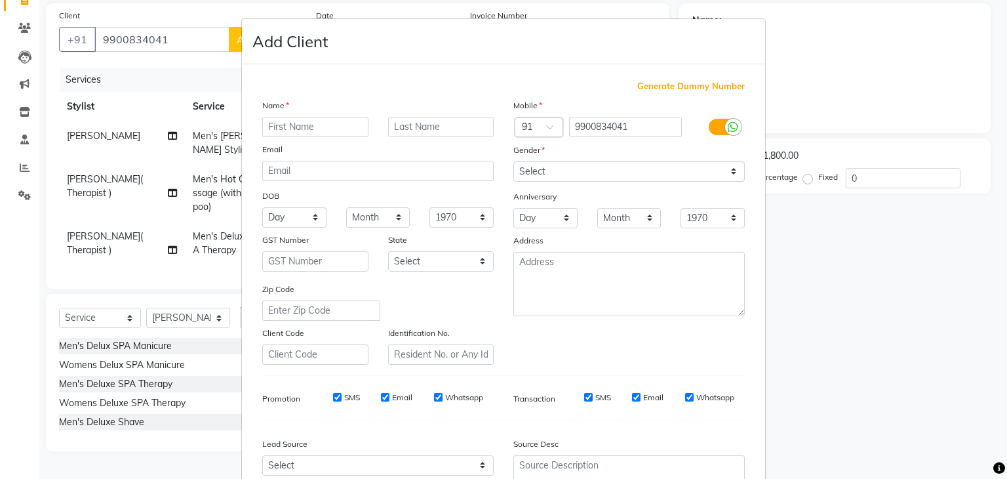
click at [296, 128] on input "text" at bounding box center [315, 127] width 106 height 20
type input "[PERSON_NAME]"
click at [630, 176] on select "Select [DEMOGRAPHIC_DATA] [DEMOGRAPHIC_DATA] Other Prefer Not To Say" at bounding box center [628, 171] width 231 height 20
select select "[DEMOGRAPHIC_DATA]"
click at [513, 162] on select "Select [DEMOGRAPHIC_DATA] [DEMOGRAPHIC_DATA] Other Prefer Not To Say" at bounding box center [628, 171] width 231 height 20
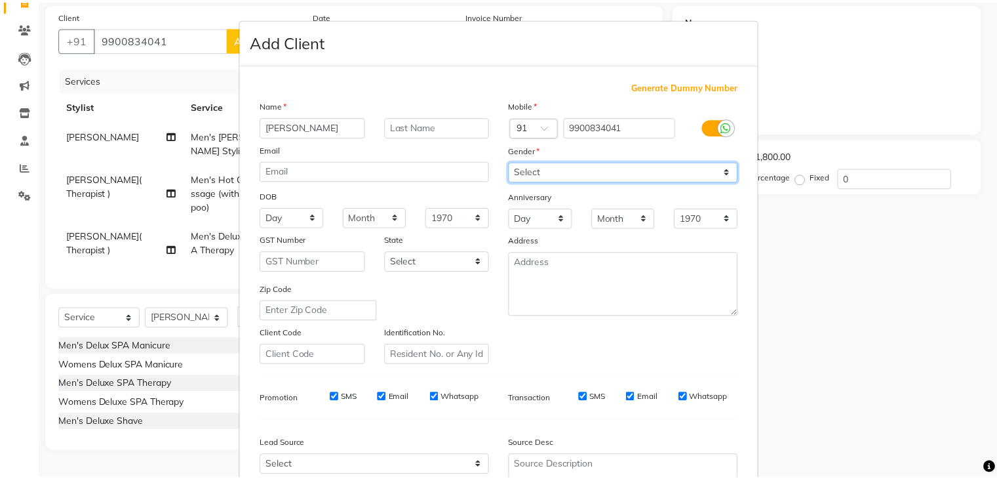
scroll to position [133, 0]
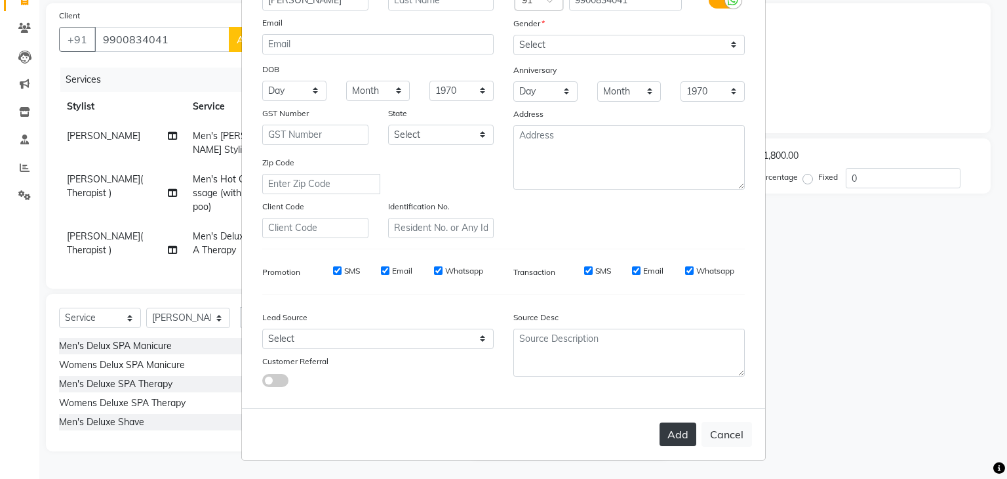
click at [663, 433] on button "Add" at bounding box center [677, 434] width 37 height 24
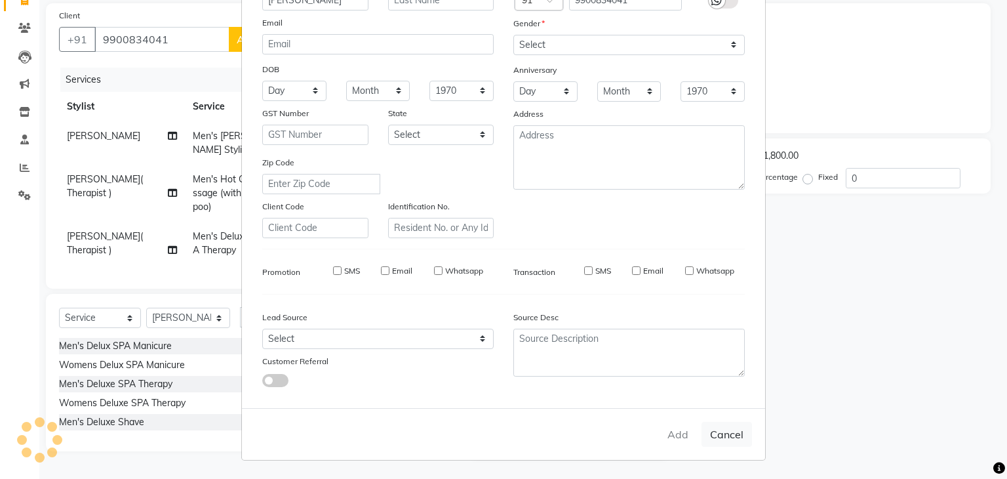
select select
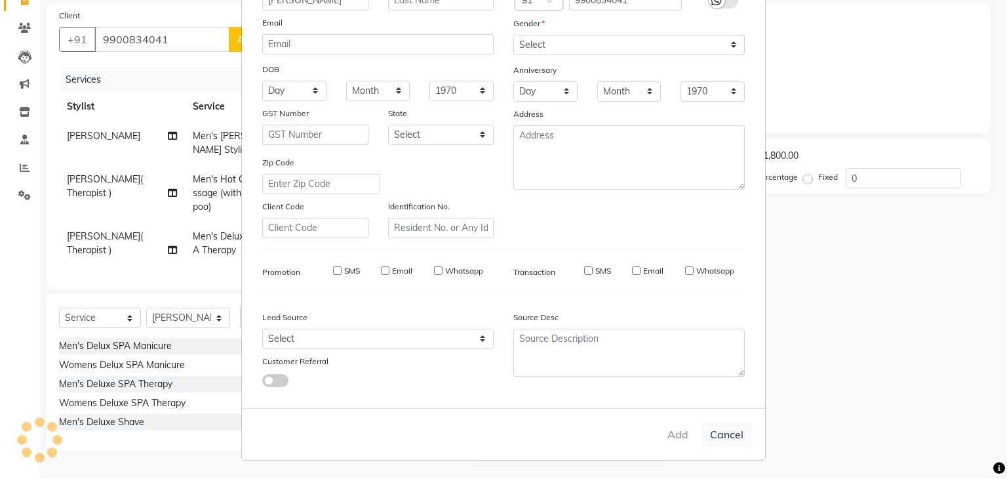
select select
checkbox input "false"
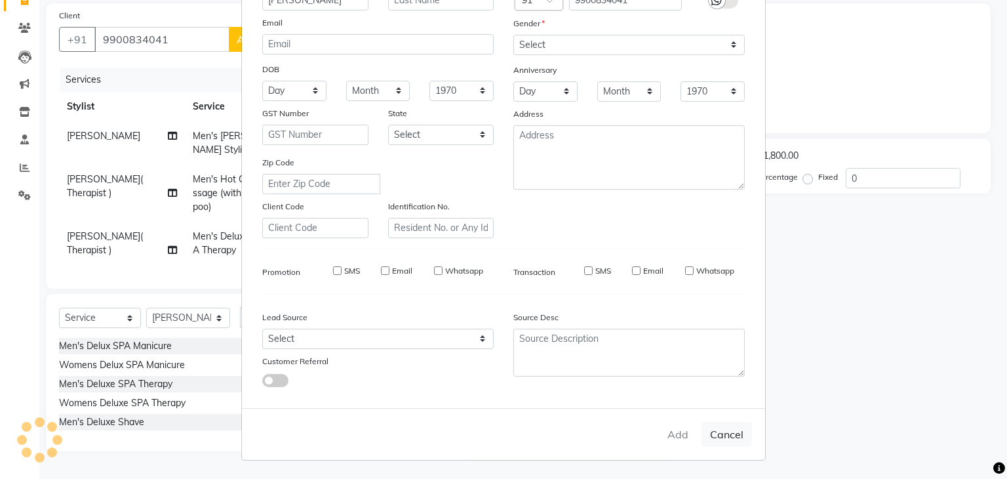
checkbox input "false"
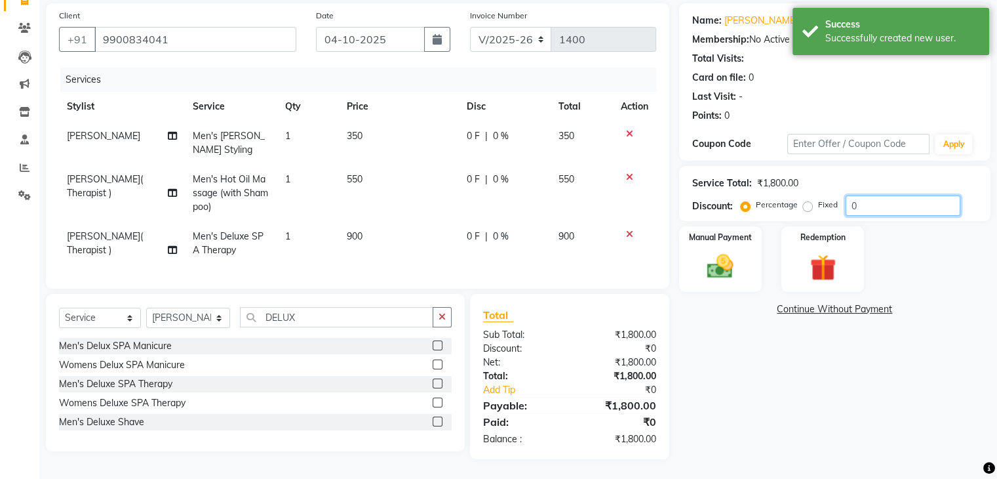
click at [878, 195] on input "0" at bounding box center [903, 205] width 115 height 20
type input "010"
click at [708, 251] on img at bounding box center [720, 266] width 44 height 31
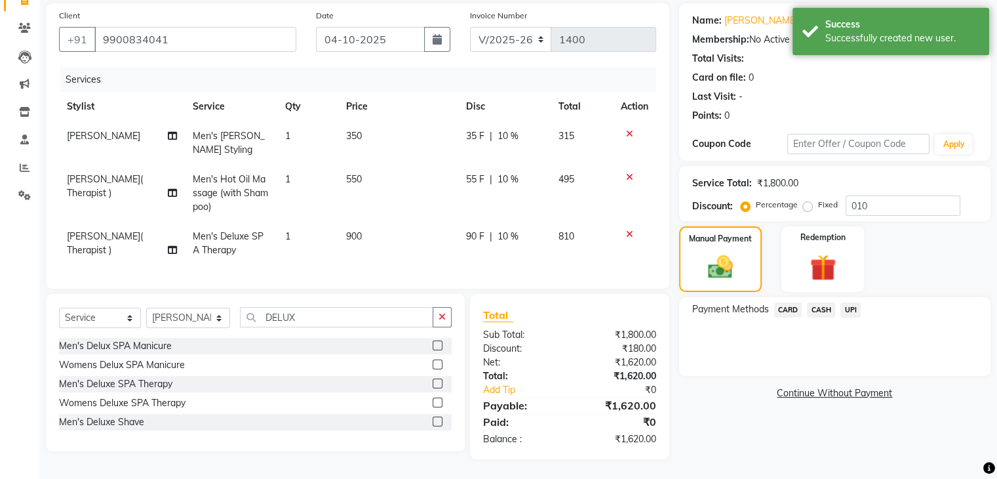
click at [819, 302] on span "CASH" at bounding box center [821, 309] width 28 height 15
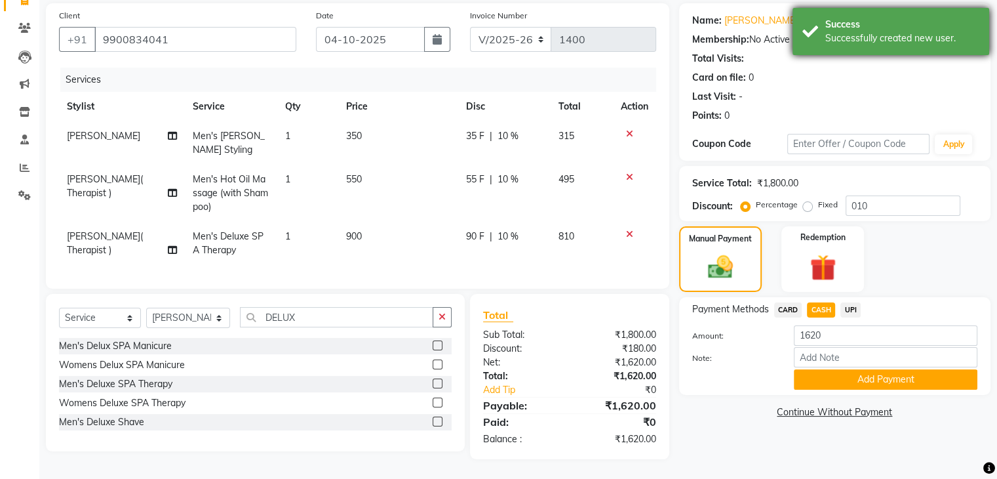
click at [885, 22] on div "Success" at bounding box center [902, 25] width 154 height 14
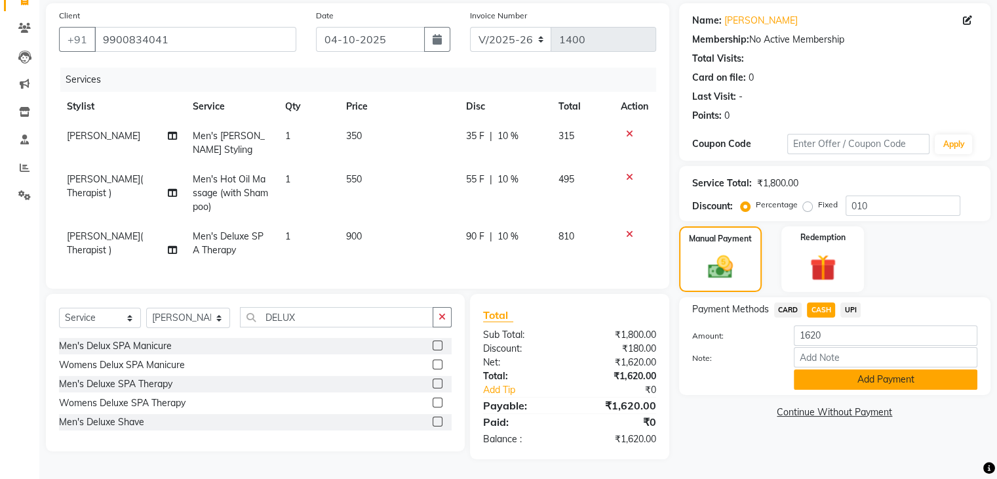
click at [936, 374] on button "Add Payment" at bounding box center [886, 379] width 184 height 20
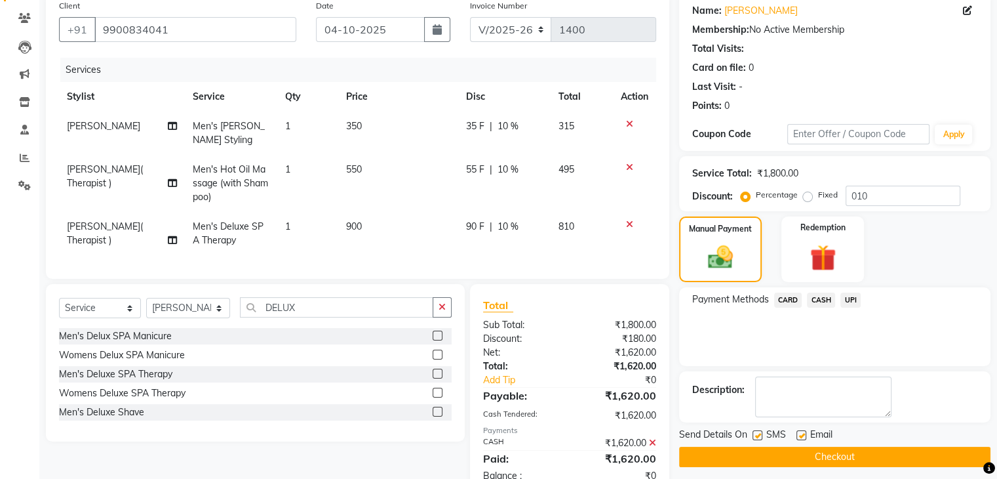
scroll to position [152, 0]
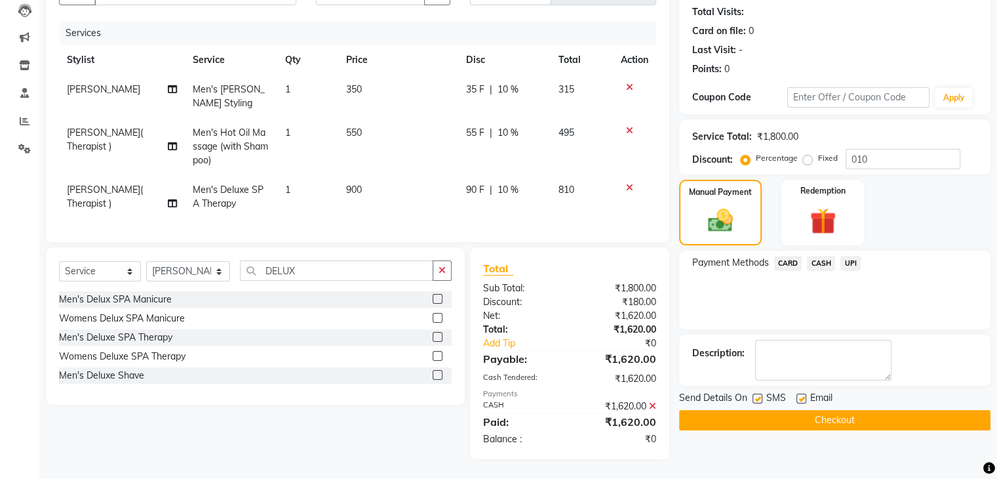
click at [871, 410] on button "Checkout" at bounding box center [834, 420] width 311 height 20
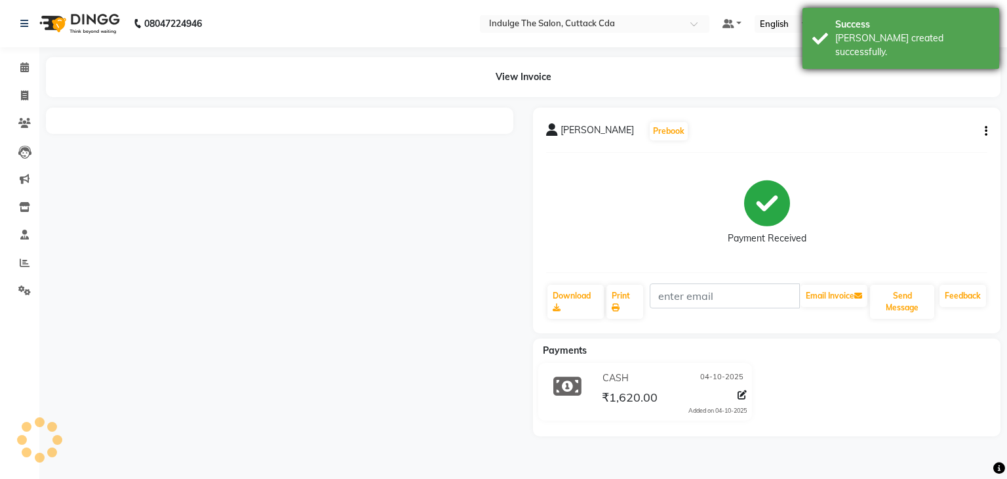
click at [881, 20] on div "Success" at bounding box center [912, 25] width 154 height 14
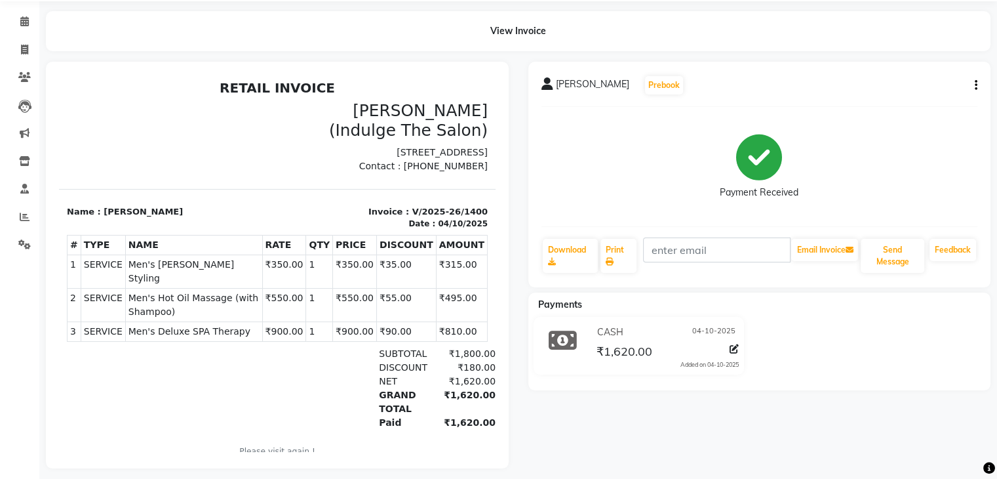
scroll to position [45, 0]
click at [20, 213] on icon at bounding box center [25, 218] width 10 height 10
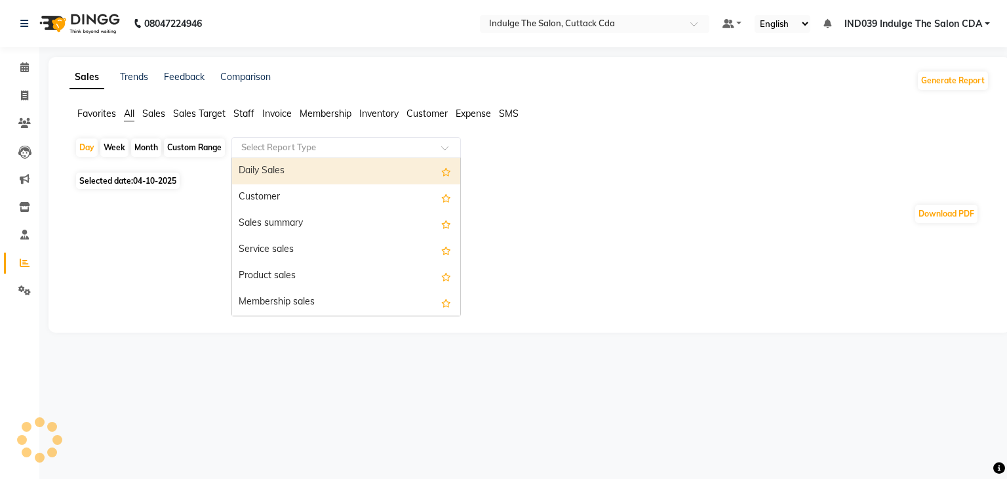
click at [277, 145] on input "text" at bounding box center [333, 147] width 189 height 13
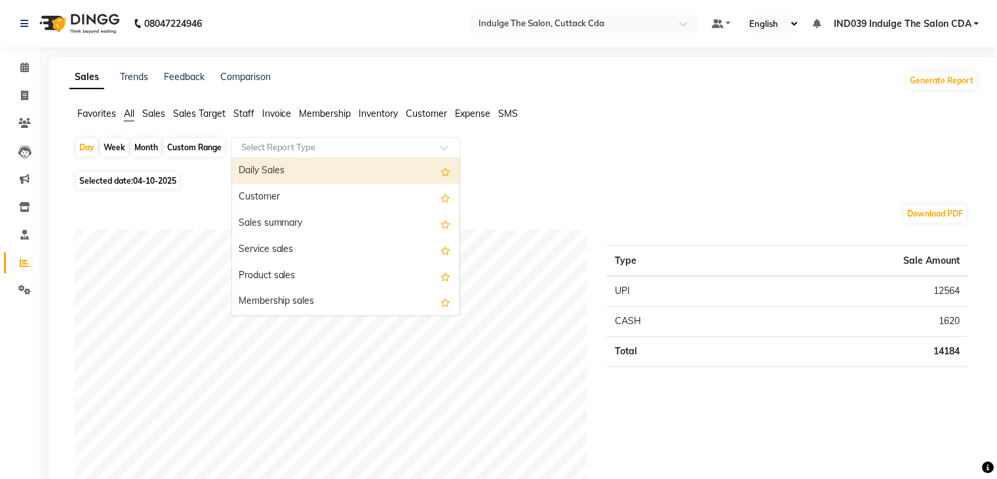
click at [306, 175] on div "Daily Sales" at bounding box center [346, 171] width 228 height 26
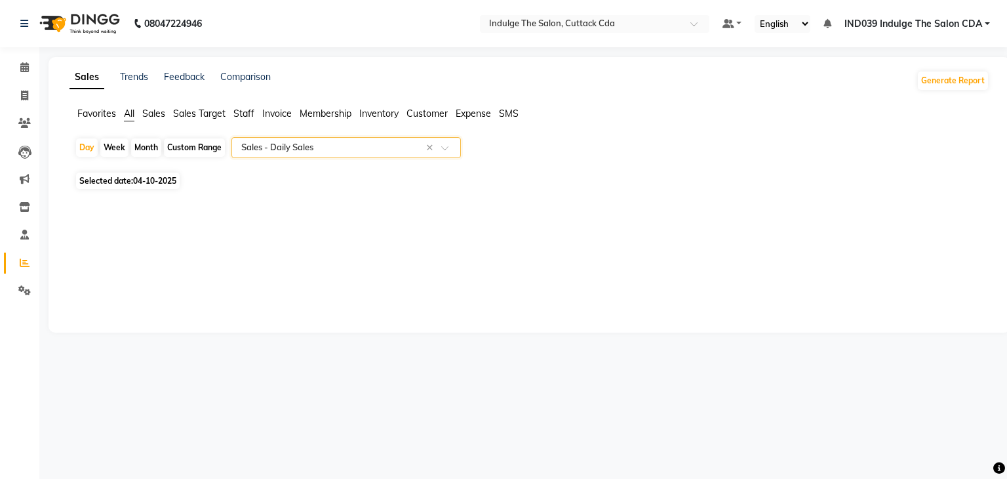
select select "full_report"
select select "csv"
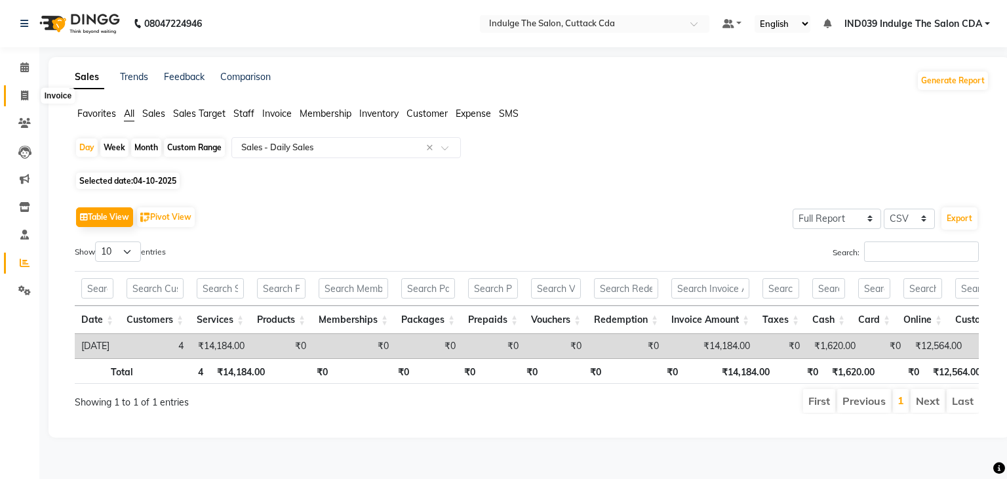
click at [22, 94] on icon at bounding box center [24, 95] width 7 height 10
select select "service"
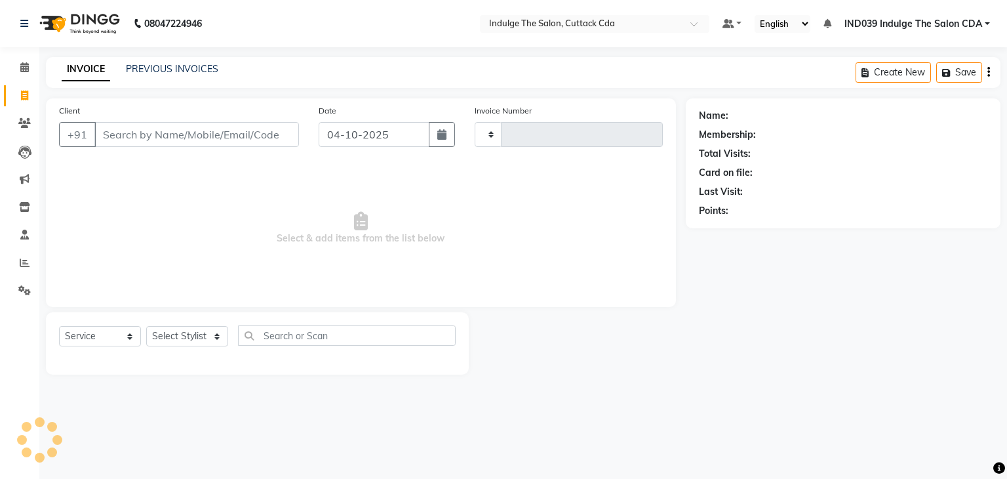
type input "1401"
select select "7297"
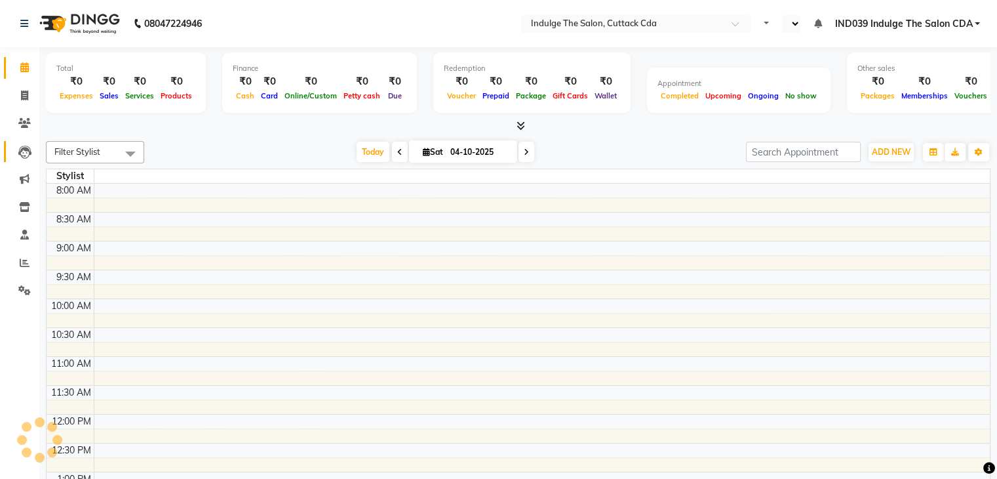
select select "en"
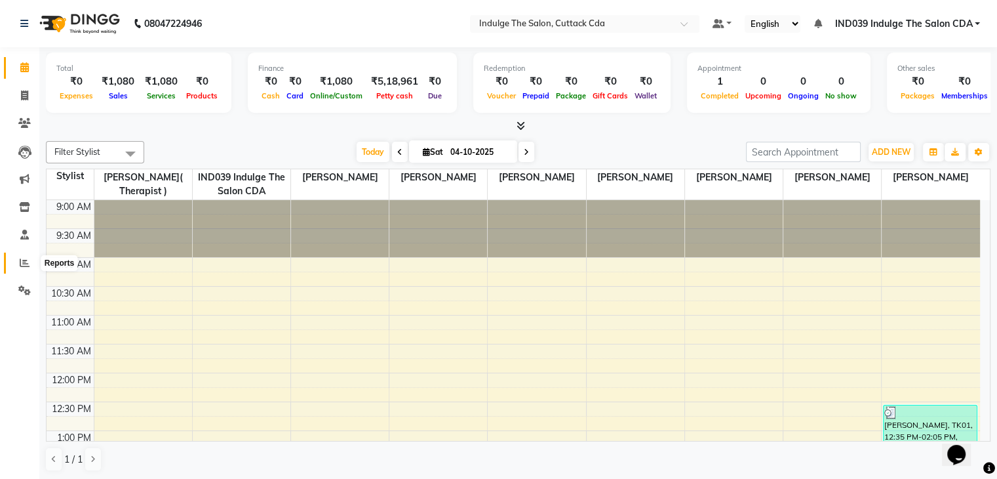
click at [24, 260] on icon at bounding box center [25, 263] width 10 height 10
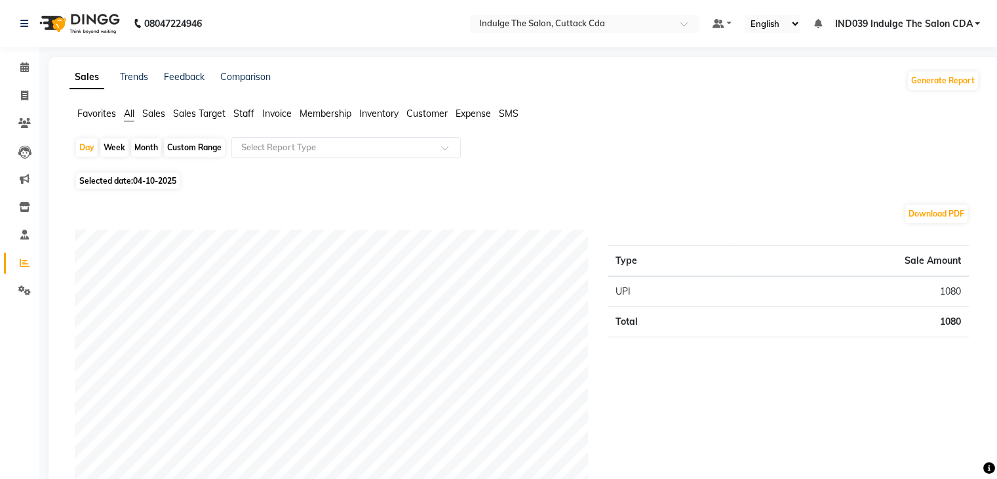
click at [190, 149] on div "Custom Range" at bounding box center [194, 147] width 61 height 18
select select "10"
select select "2025"
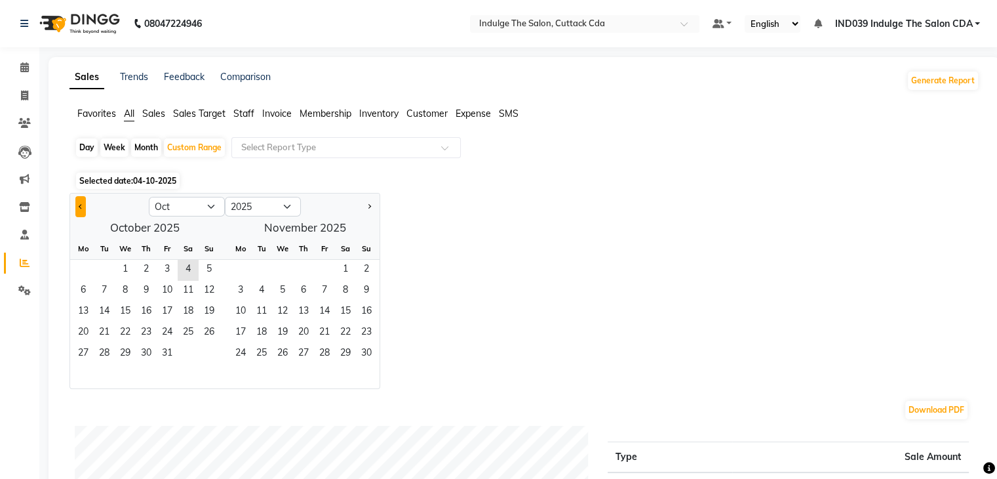
click at [76, 205] on button "Previous month" at bounding box center [80, 206] width 10 height 21
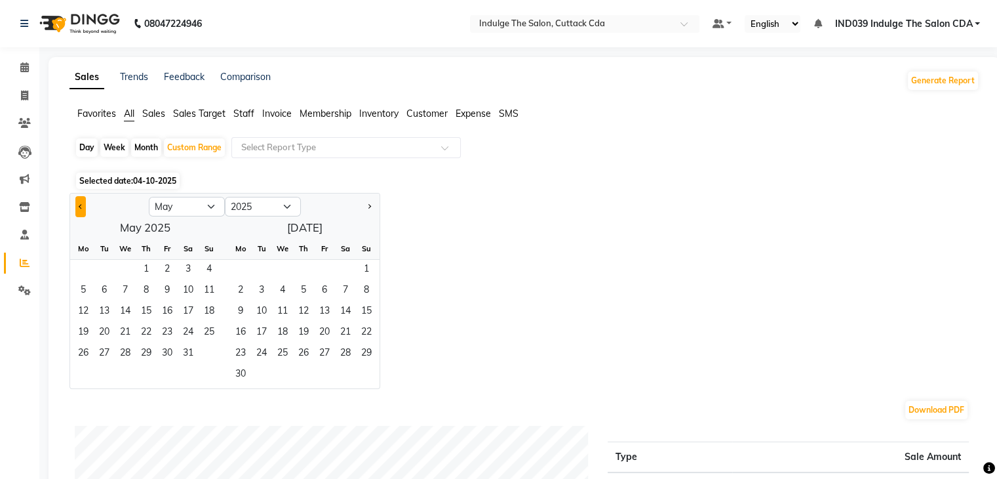
click at [76, 205] on button "Previous month" at bounding box center [80, 206] width 10 height 21
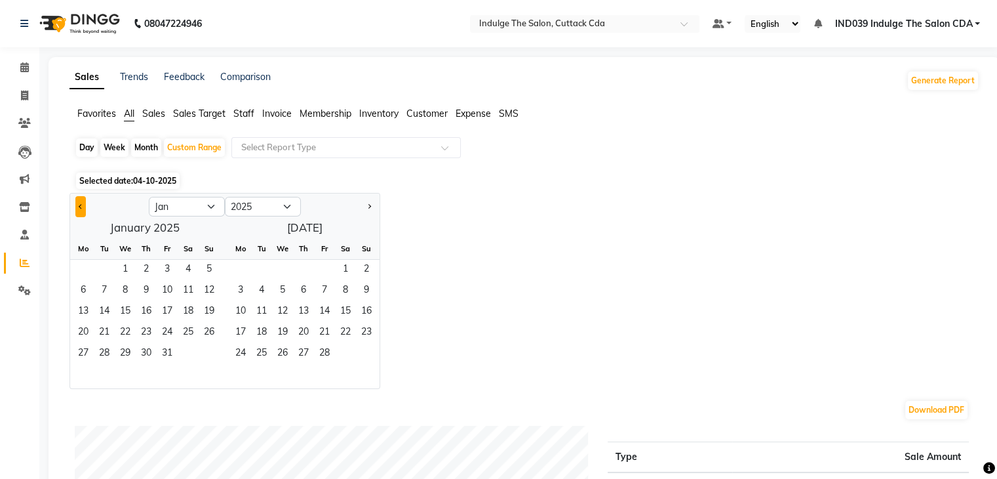
select select "12"
select select "2024"
click at [366, 204] on button "Next month" at bounding box center [369, 206] width 10 height 21
select select "1"
select select "2025"
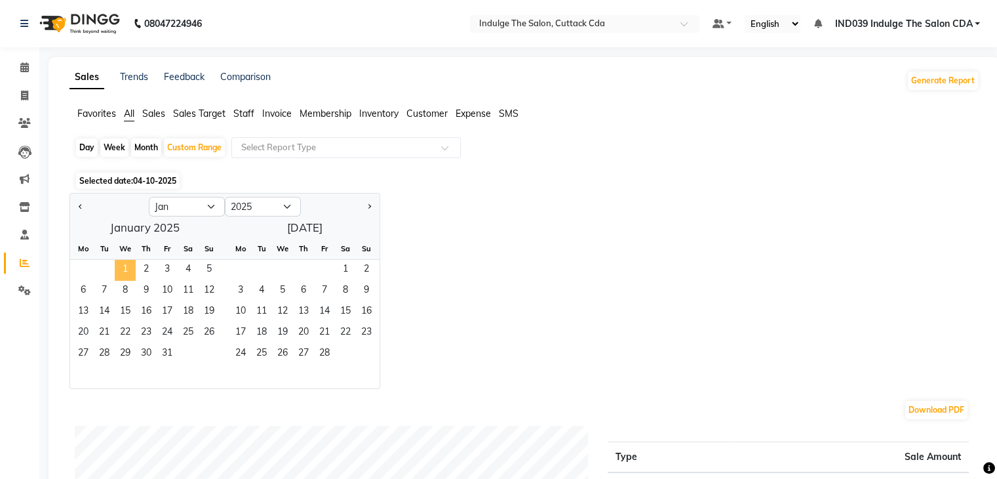
click at [120, 267] on span "1" at bounding box center [125, 270] width 21 height 21
click at [371, 204] on button "Next month" at bounding box center [369, 206] width 10 height 21
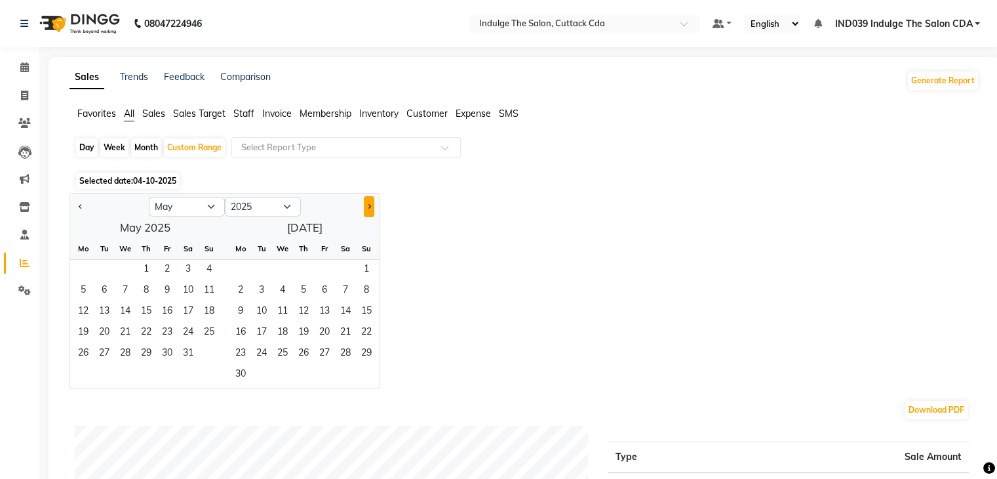
click at [371, 204] on button "Next month" at bounding box center [369, 206] width 10 height 21
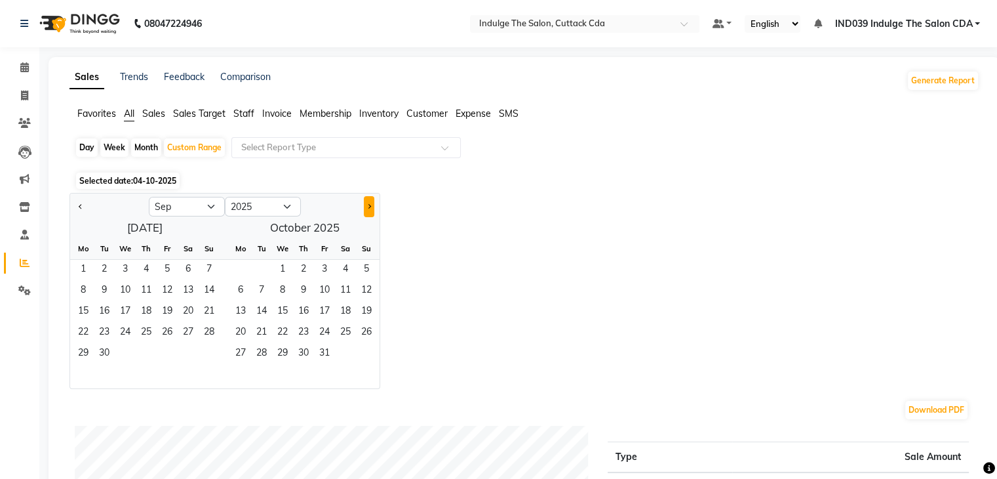
select select "10"
click at [121, 270] on span "1" at bounding box center [125, 270] width 21 height 21
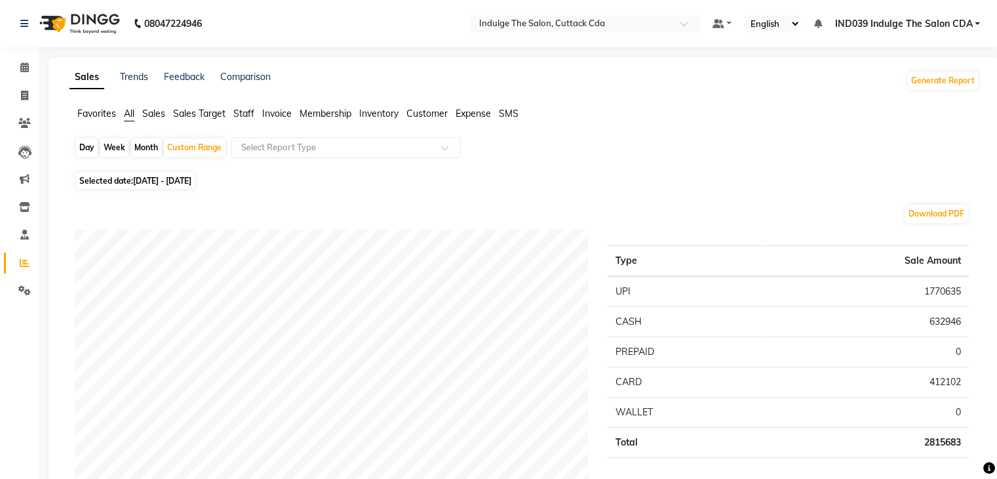
click at [244, 111] on span "Staff" at bounding box center [243, 114] width 21 height 12
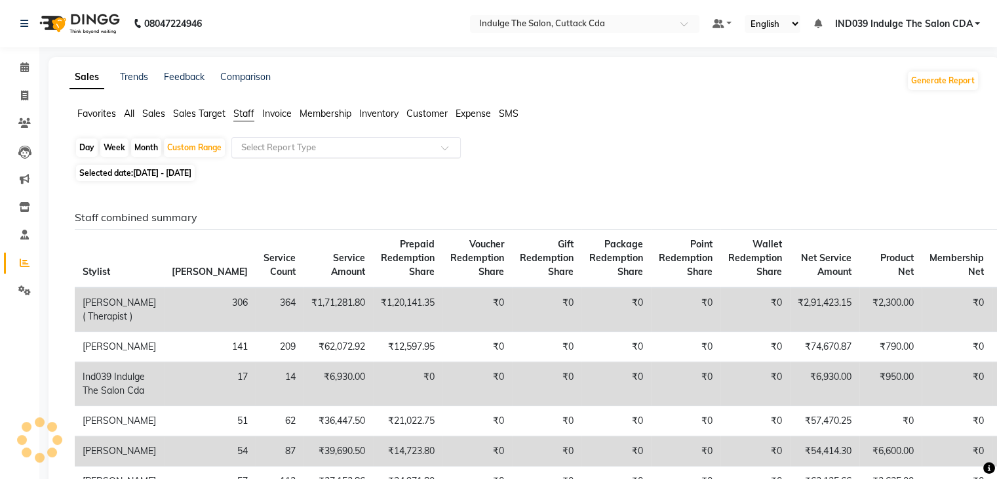
click at [280, 145] on input "text" at bounding box center [333, 147] width 189 height 13
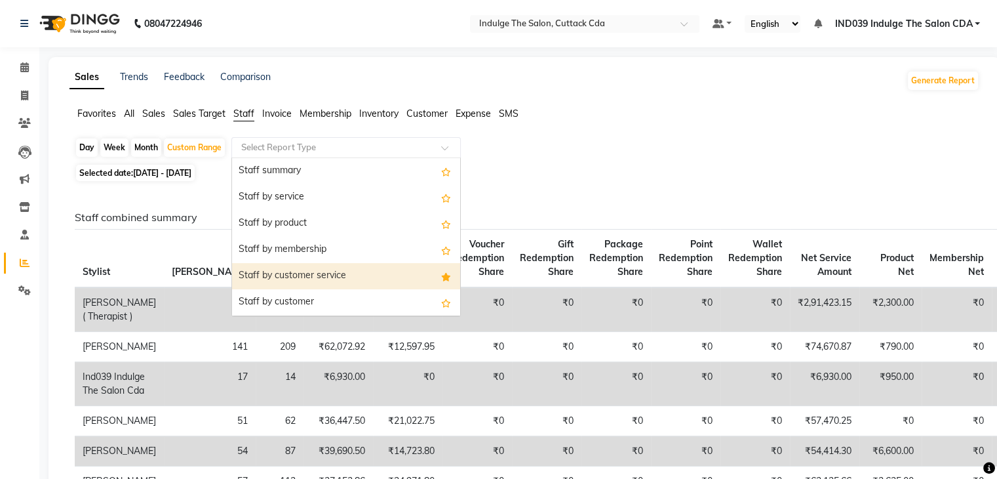
click at [294, 273] on div "Staff by customer service" at bounding box center [346, 276] width 228 height 26
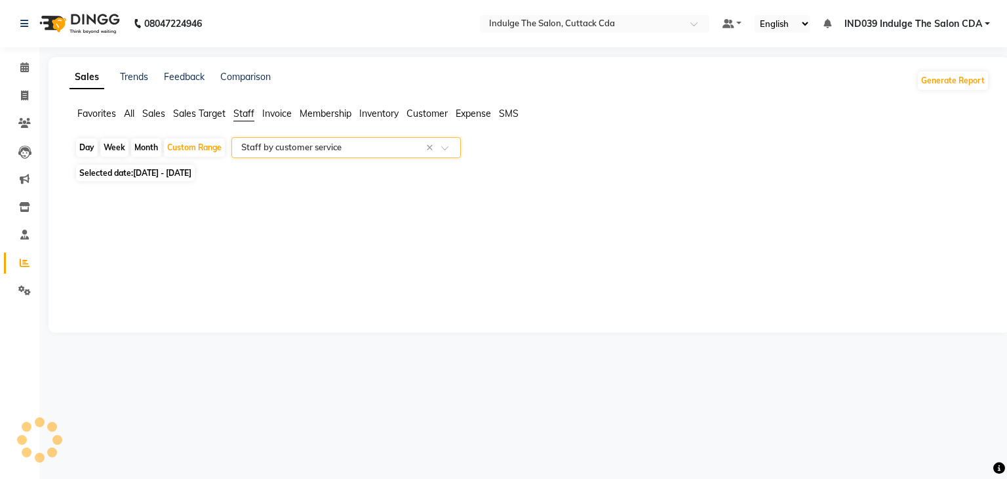
select select "full_report"
select select "csv"
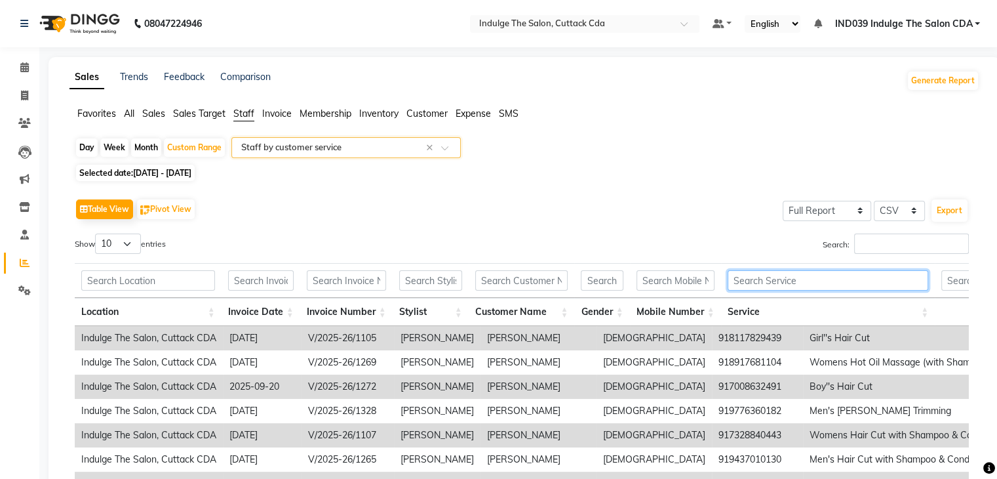
click at [807, 275] on input "text" at bounding box center [828, 280] width 201 height 20
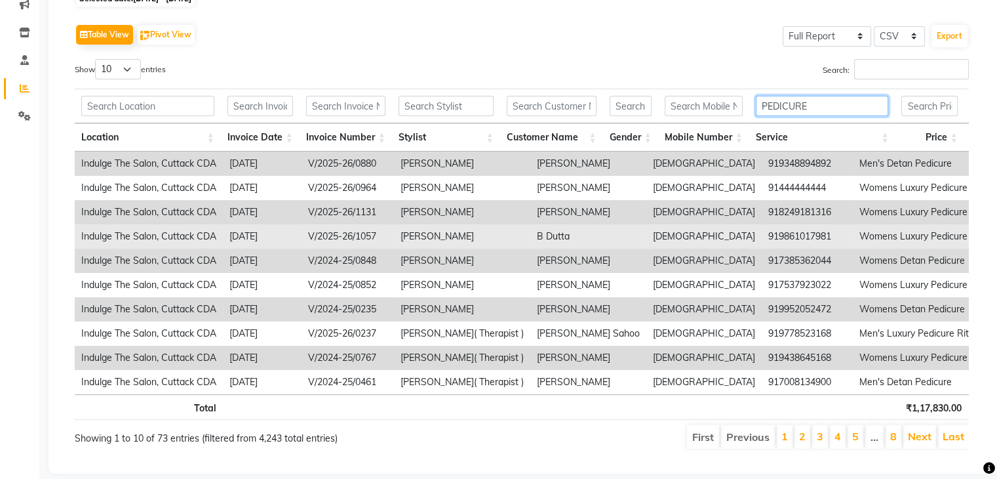
scroll to position [197, 0]
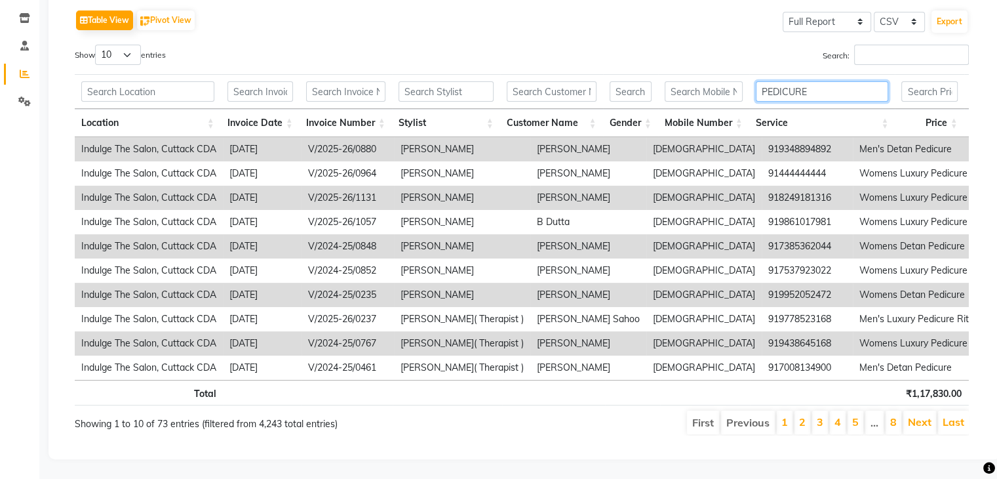
type input "PEDICURE"
click at [101, 49] on select "10 25 50 100" at bounding box center [118, 55] width 46 height 20
select select "100"
click at [97, 45] on select "10 25 50 100" at bounding box center [118, 55] width 46 height 20
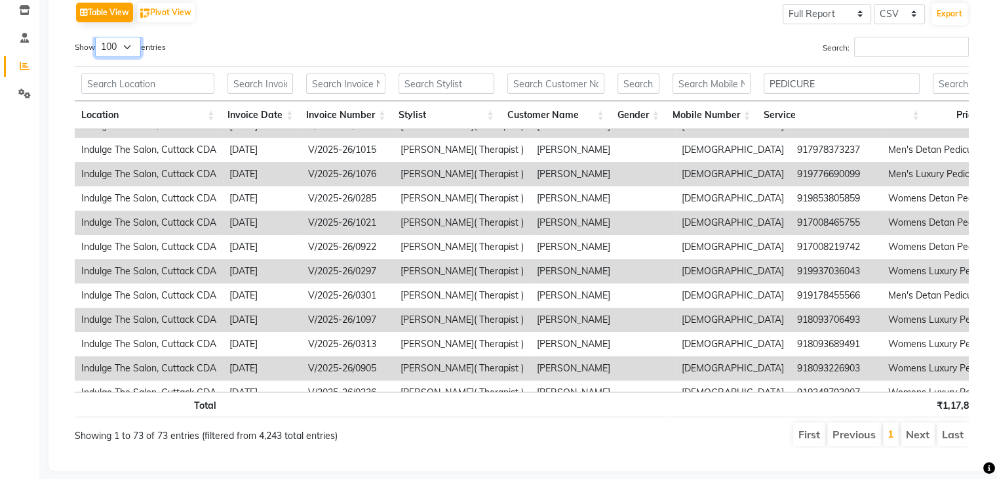
scroll to position [10, 0]
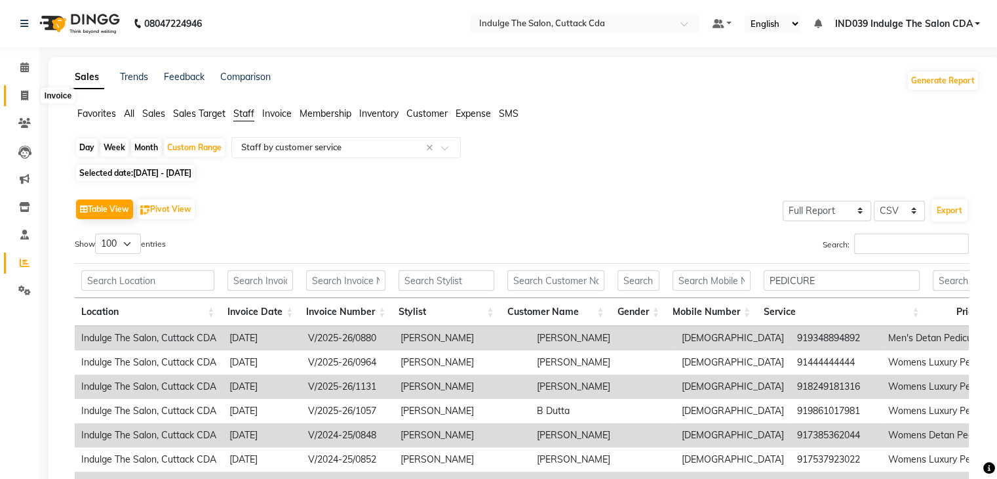
click at [24, 97] on icon at bounding box center [24, 95] width 7 height 10
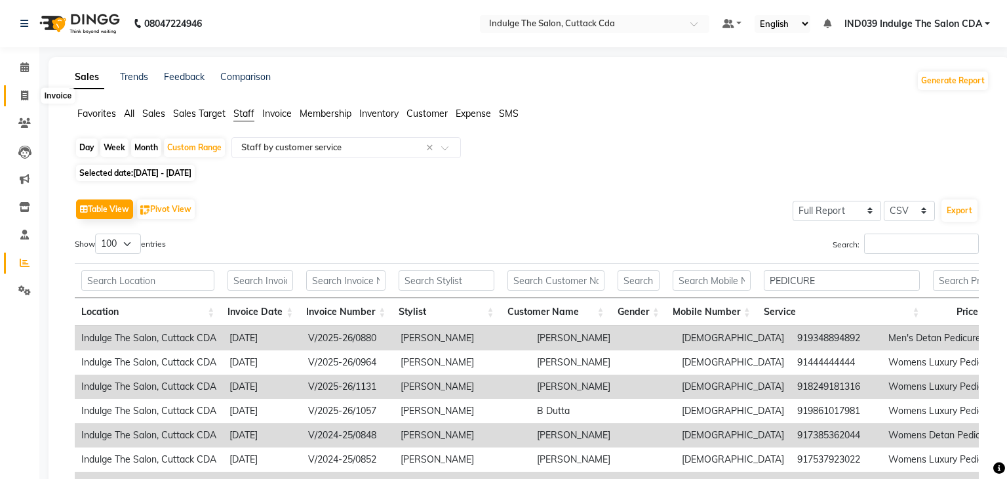
select select "7297"
select select "service"
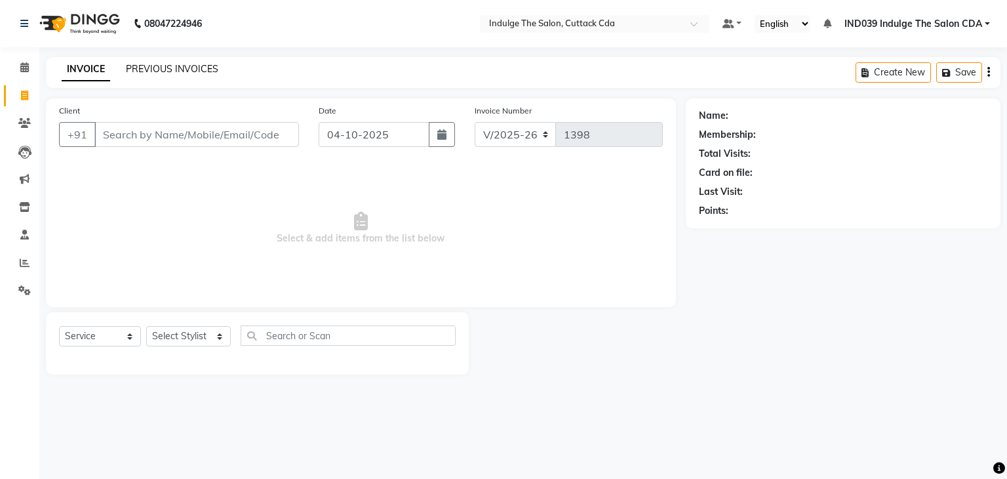
click at [140, 71] on link "PREVIOUS INVOICES" at bounding box center [172, 69] width 92 height 12
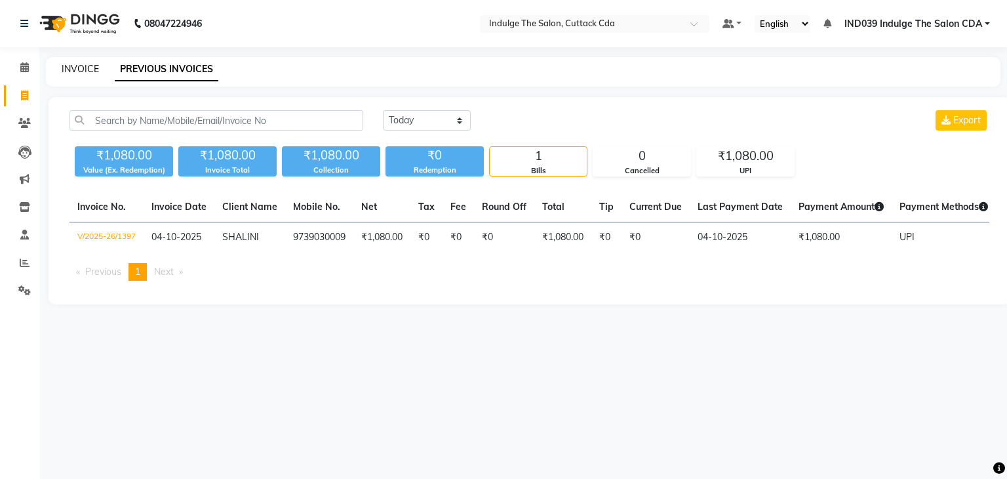
click at [83, 66] on link "INVOICE" at bounding box center [80, 69] width 37 height 12
select select "service"
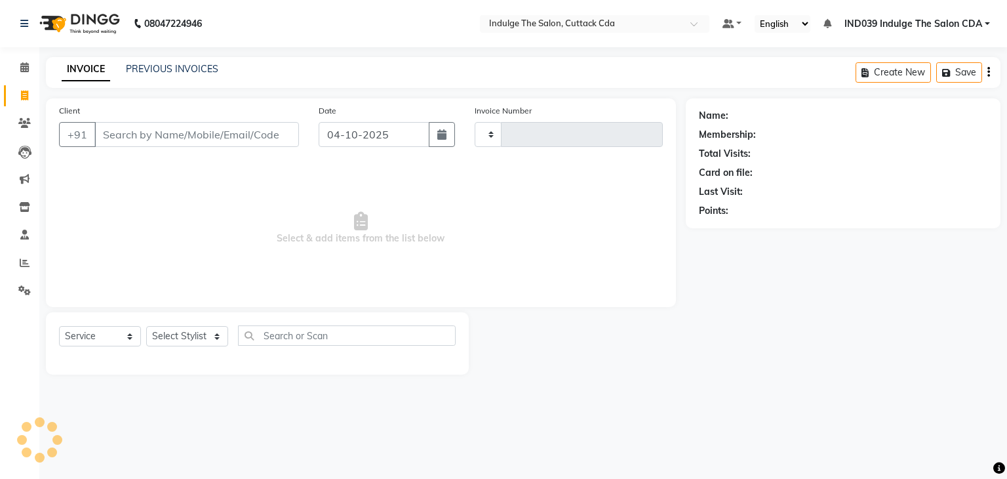
type input "1398"
select select "7297"
click at [23, 262] on icon at bounding box center [25, 263] width 10 height 10
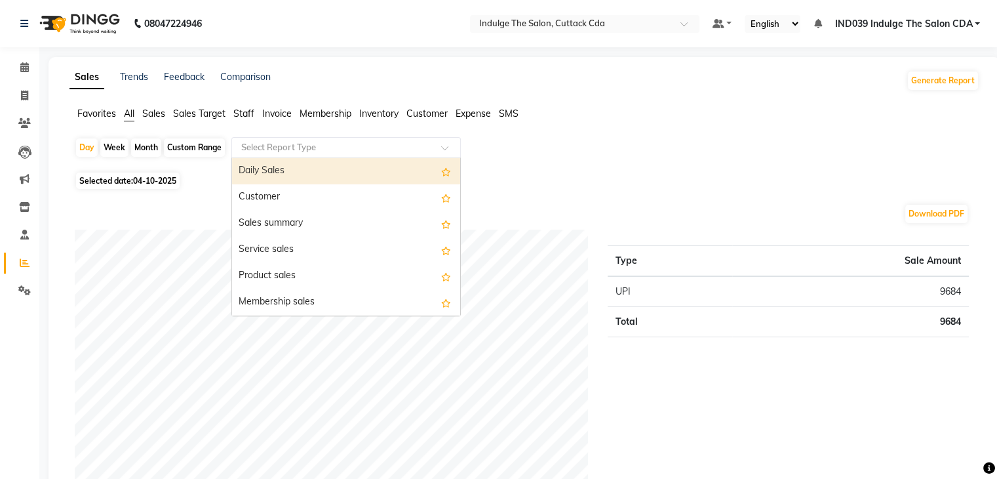
click at [302, 144] on input "text" at bounding box center [333, 147] width 189 height 13
click at [304, 171] on div "Daily Sales" at bounding box center [346, 171] width 228 height 26
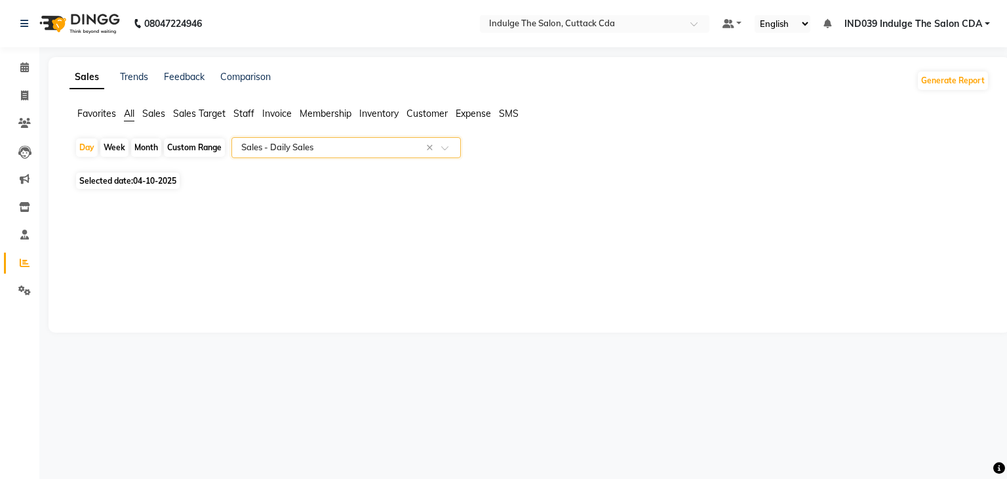
select select "full_report"
select select "csv"
